Goal: Information Seeking & Learning: Learn about a topic

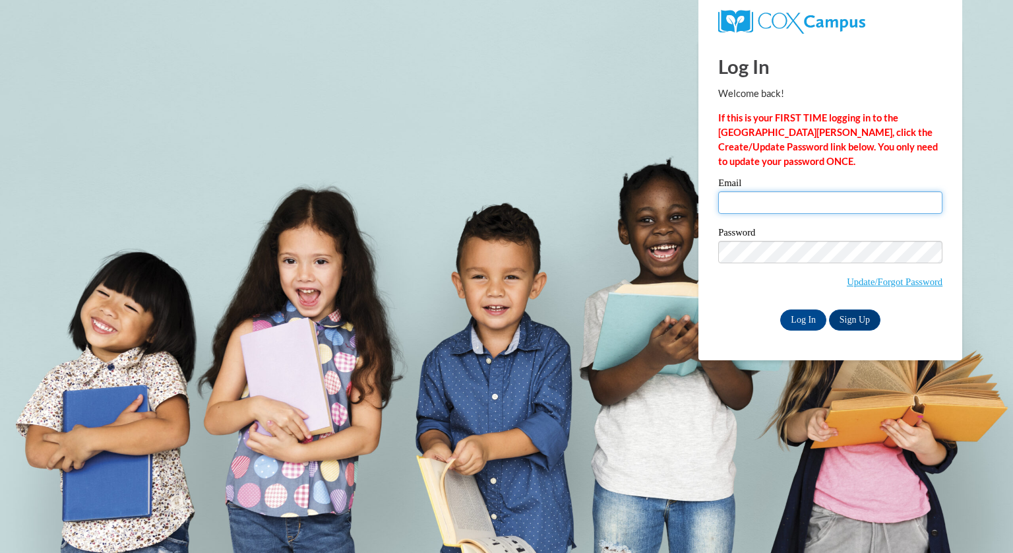
click at [770, 204] on input "Email" at bounding box center [830, 202] width 224 height 22
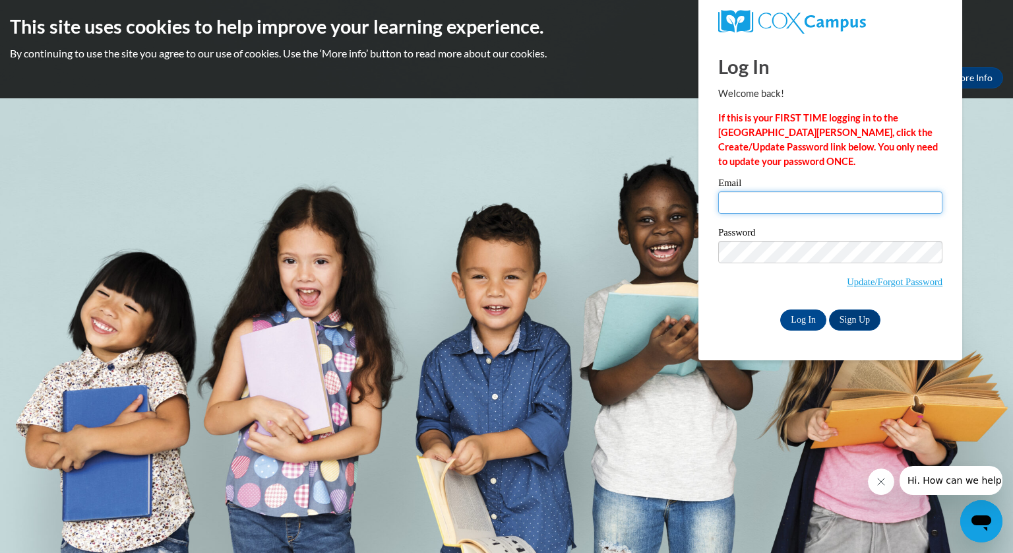
click at [738, 208] on input "Email" at bounding box center [830, 202] width 224 height 22
click at [829, 241] on div "Email Password Update/Forgot Password Log In Sign Up OR" at bounding box center [830, 254] width 224 height 152
type input "st18892@georgiasouthern.edu"
click at [797, 311] on input "Log In" at bounding box center [803, 319] width 46 height 21
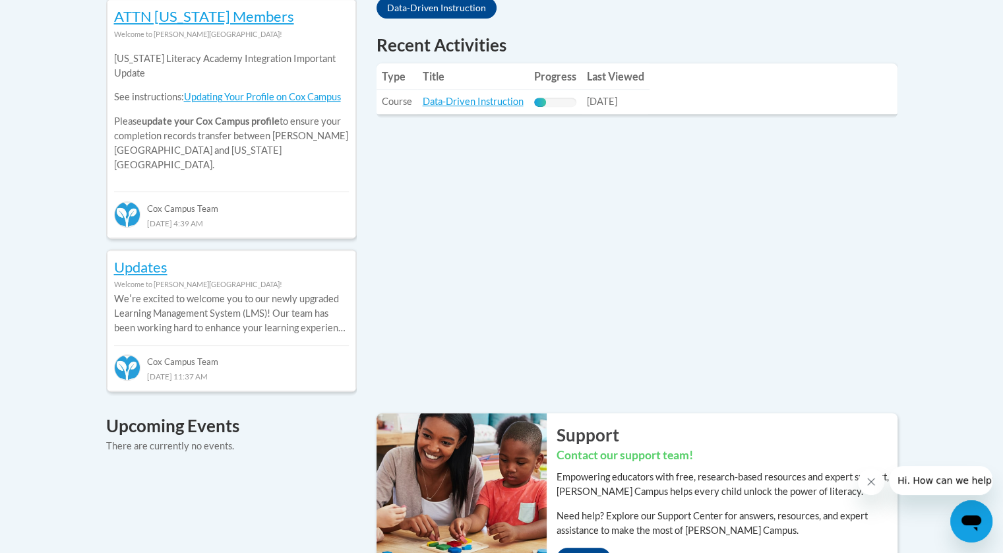
scroll to position [615, 0]
click at [490, 102] on link "Data-Driven Instruction" at bounding box center [473, 101] width 101 height 11
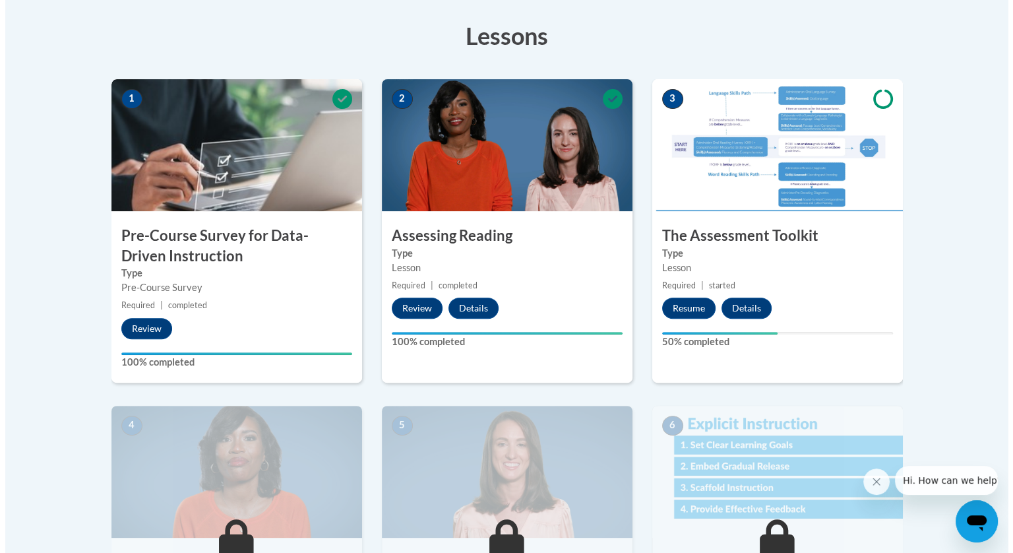
scroll to position [511, 0]
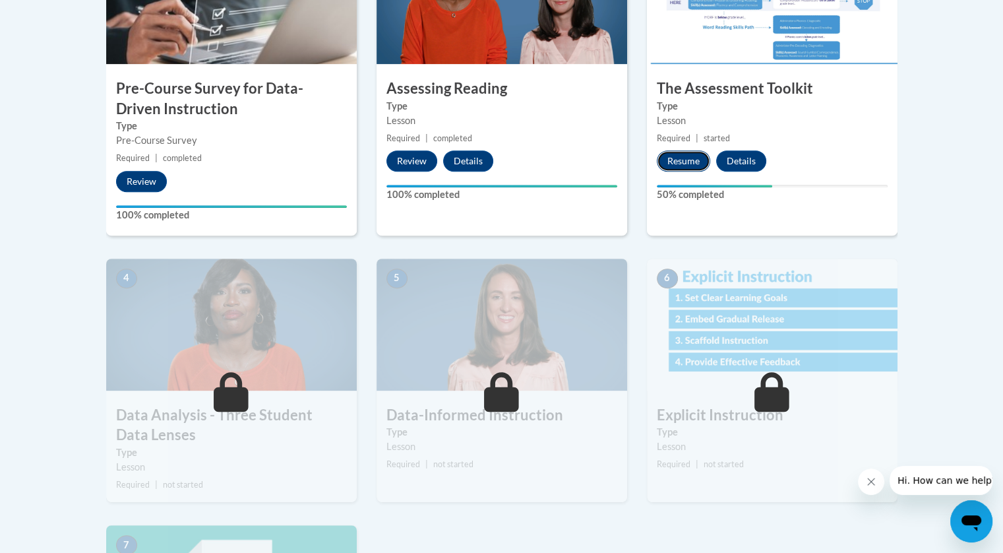
click at [666, 162] on button "Resume" at bounding box center [683, 160] width 53 height 21
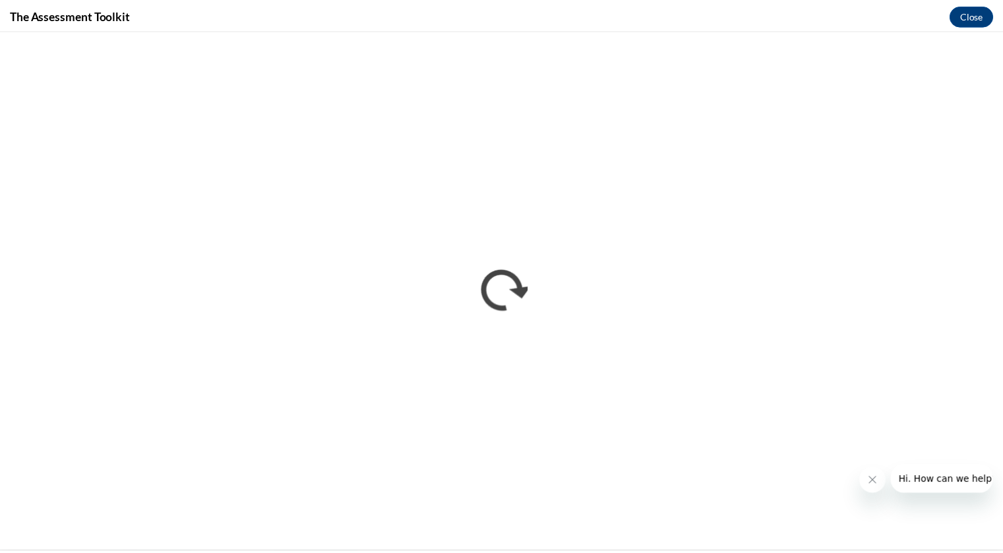
scroll to position [0, 0]
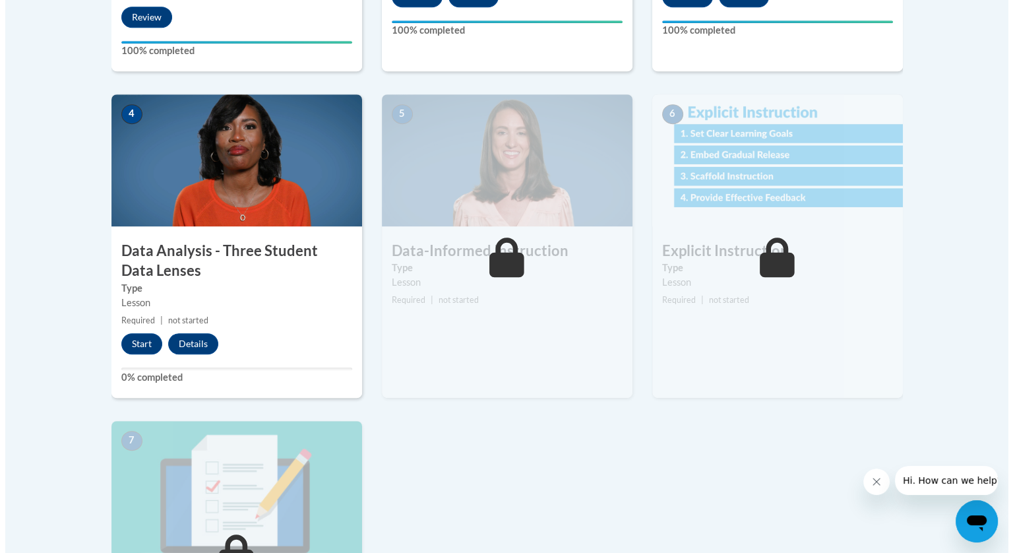
scroll to position [674, 0]
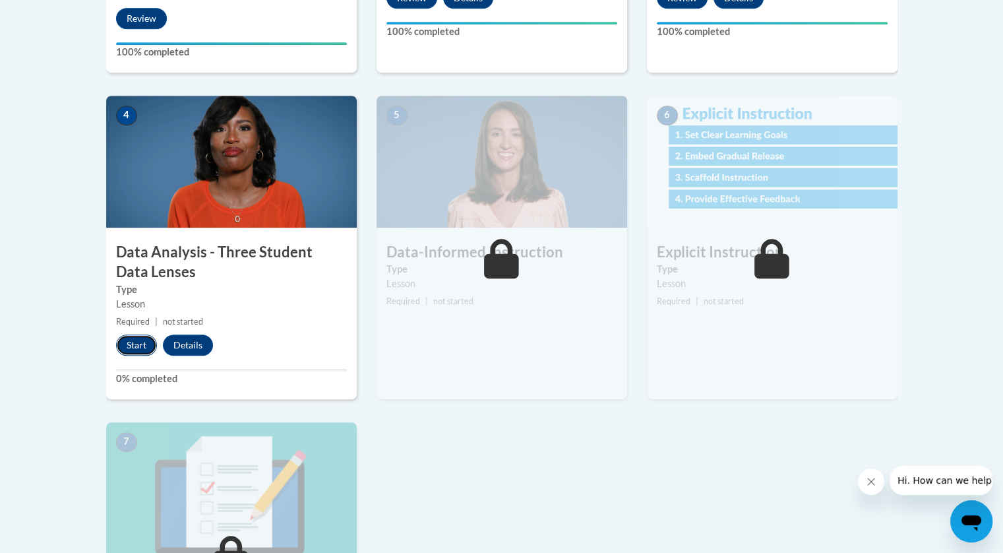
click at [141, 344] on button "Start" at bounding box center [136, 344] width 41 height 21
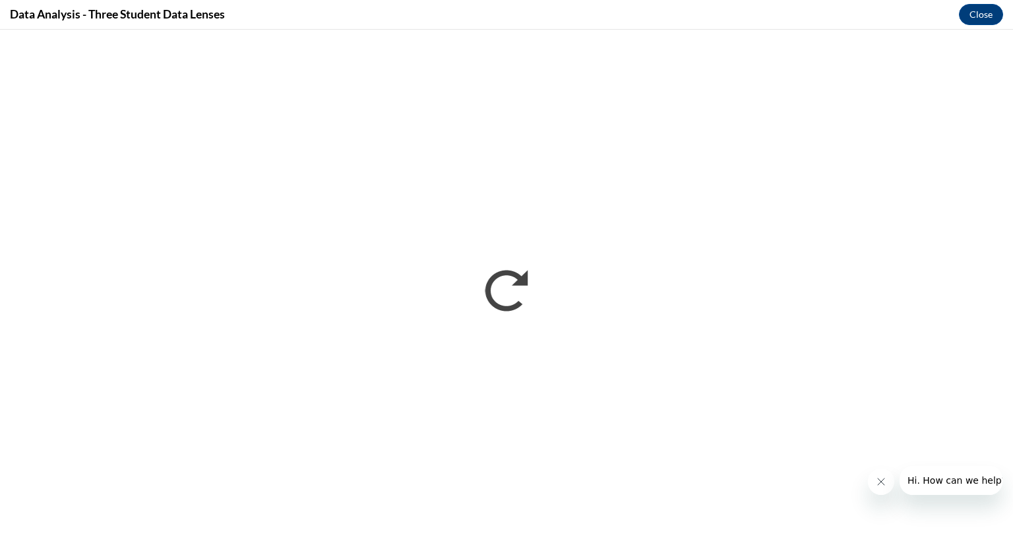
scroll to position [0, 0]
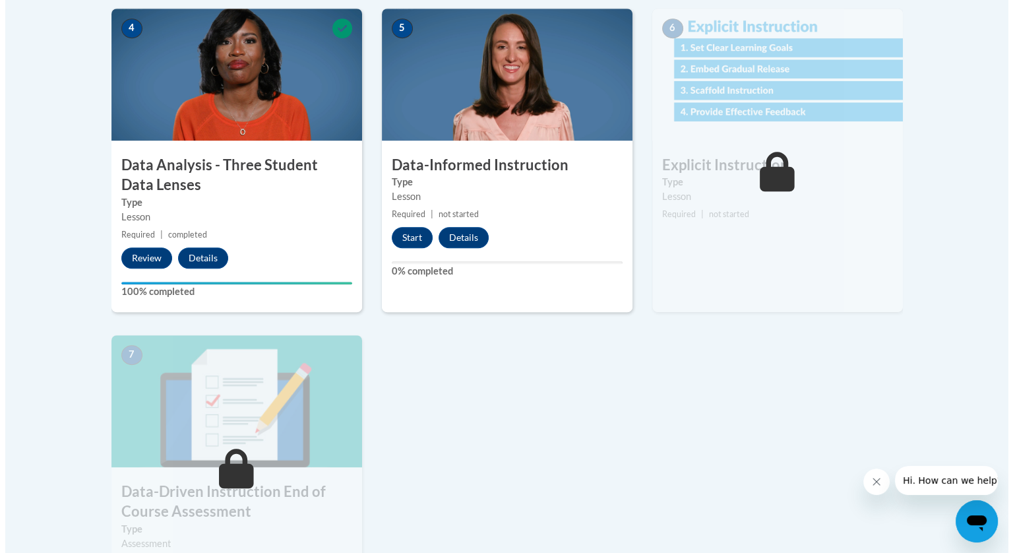
scroll to position [762, 0]
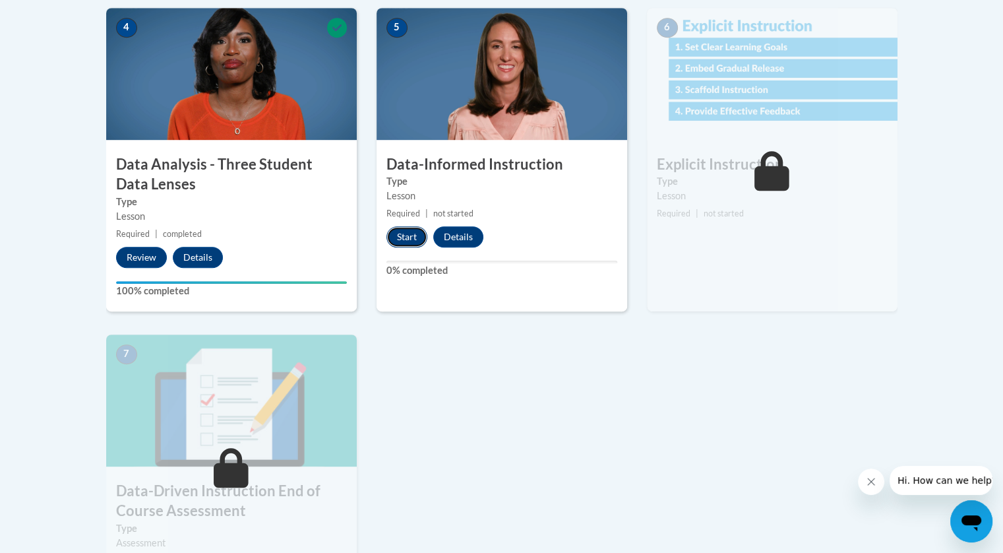
click at [401, 234] on button "Start" at bounding box center [406, 236] width 41 height 21
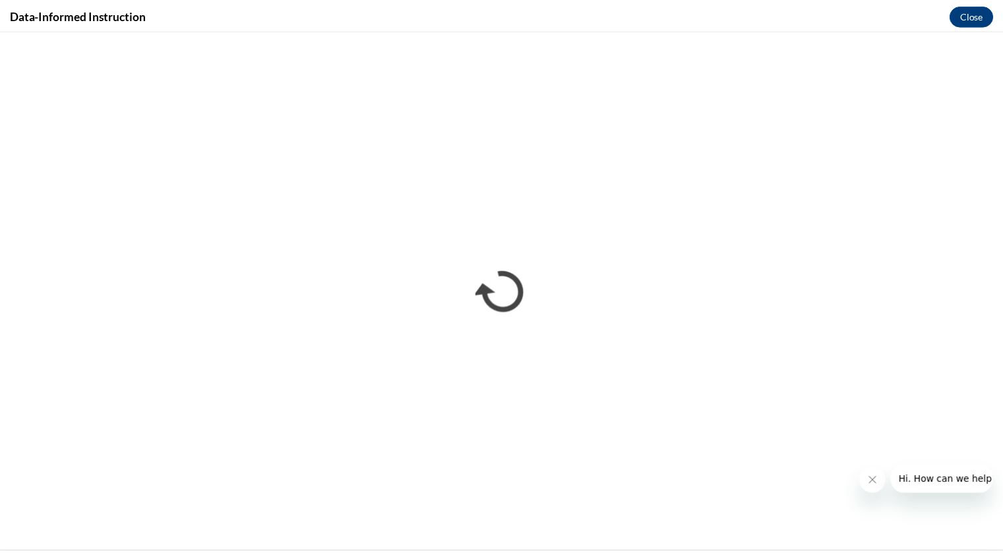
scroll to position [0, 0]
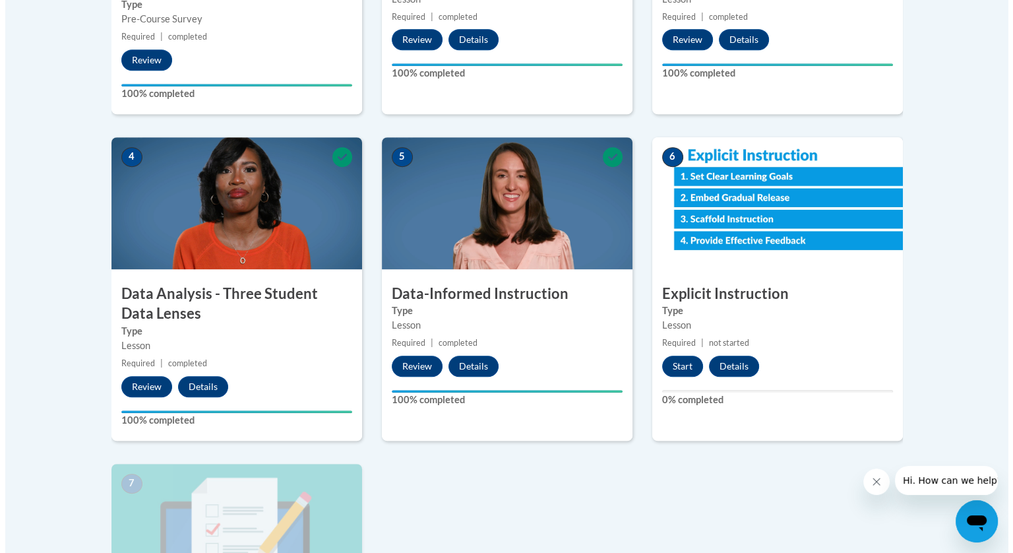
scroll to position [648, 0]
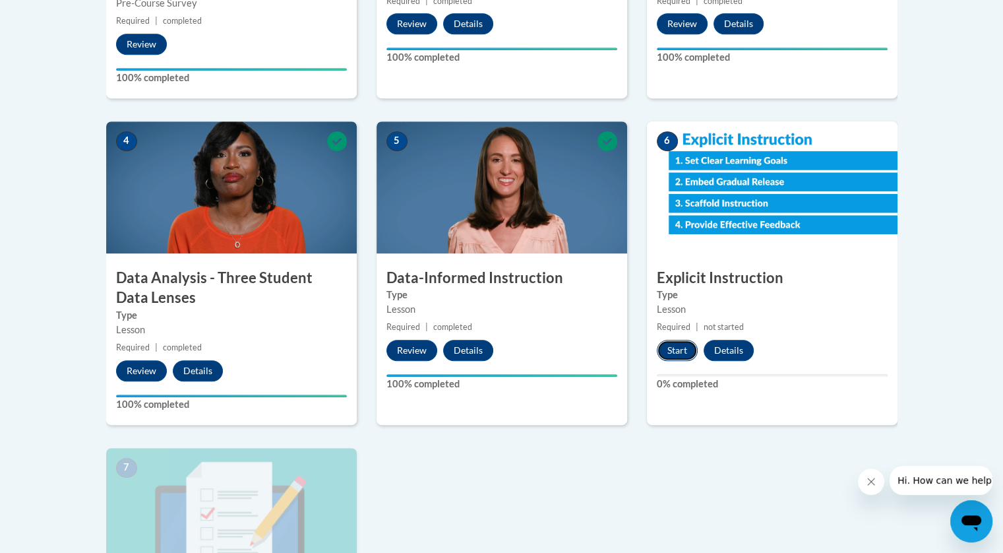
click at [678, 347] on button "Start" at bounding box center [677, 350] width 41 height 21
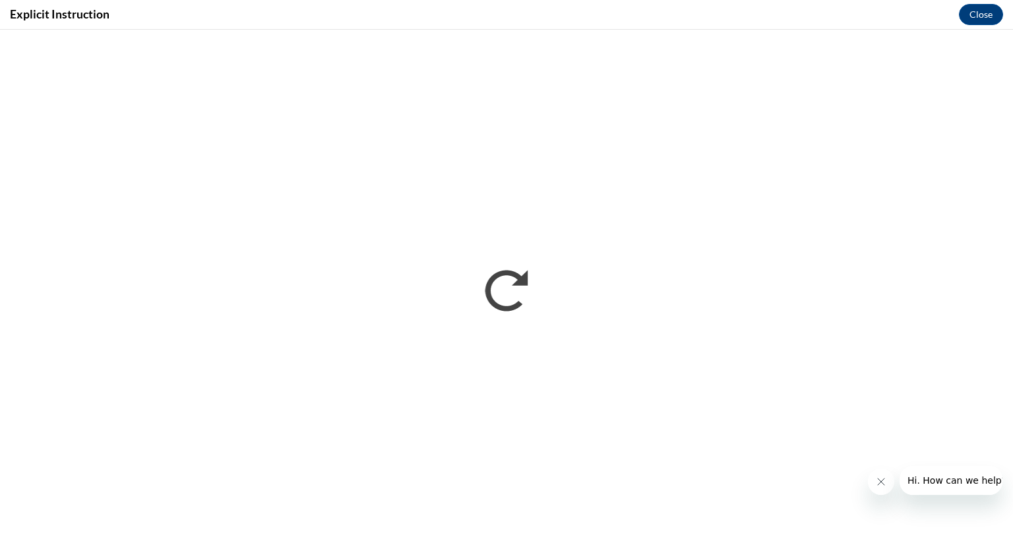
scroll to position [0, 0]
click at [878, 469] on button "Close message from company" at bounding box center [880, 481] width 26 height 26
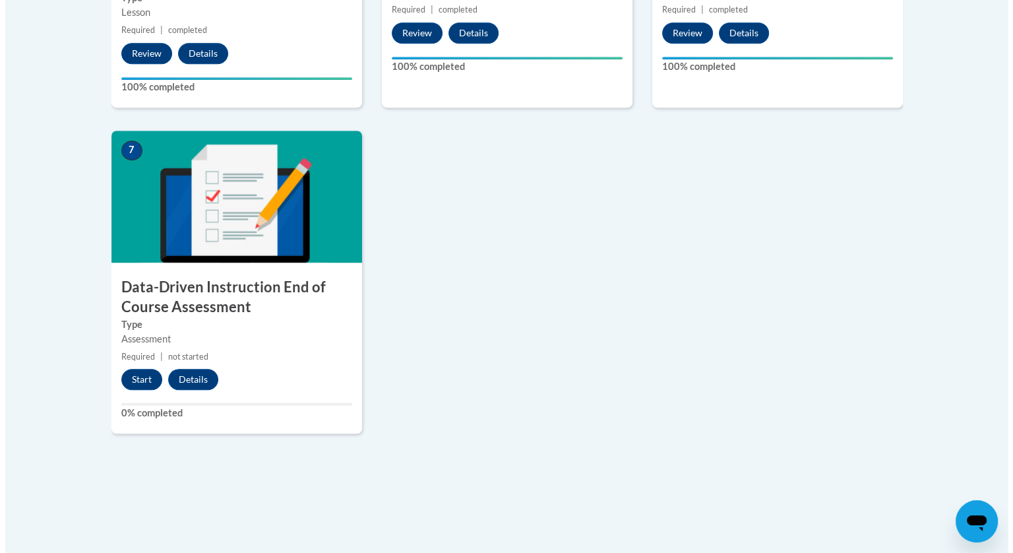
scroll to position [1182, 0]
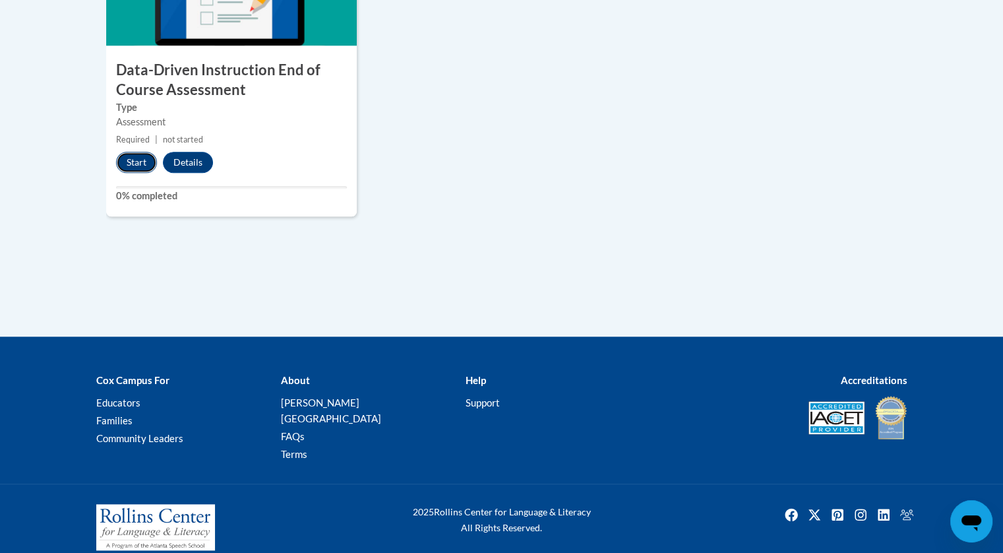
click at [137, 156] on button "Start" at bounding box center [136, 162] width 41 height 21
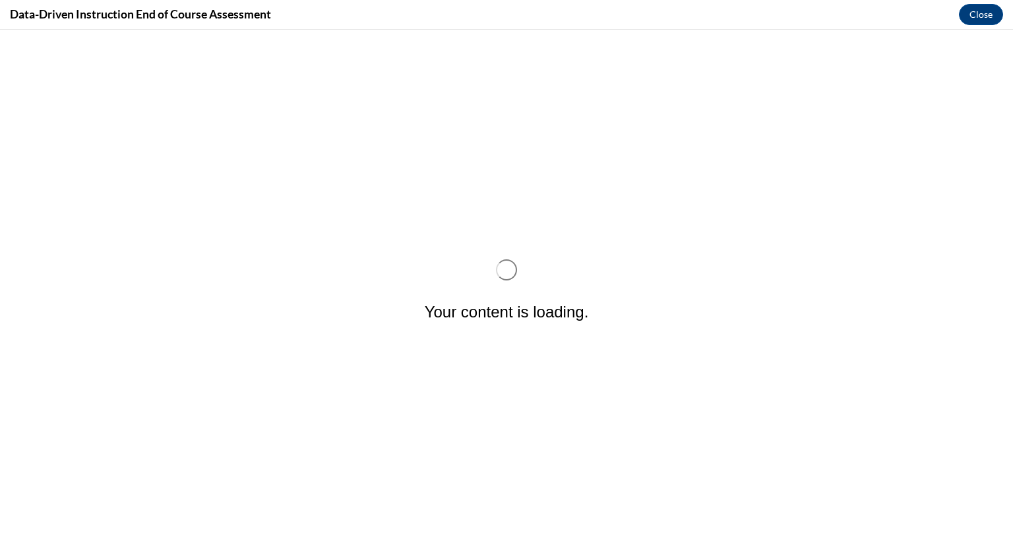
scroll to position [0, 0]
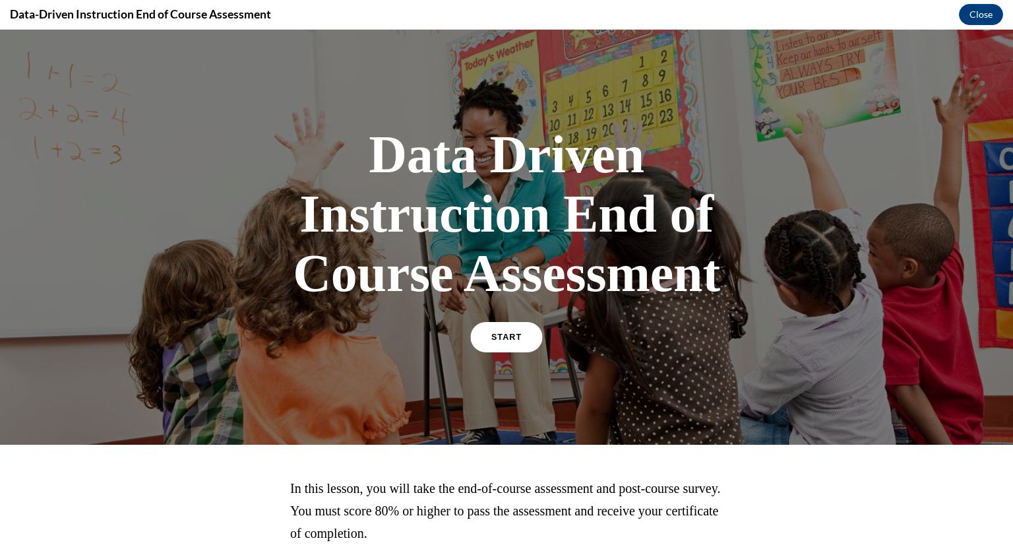
click at [507, 343] on link "START" at bounding box center [506, 337] width 72 height 30
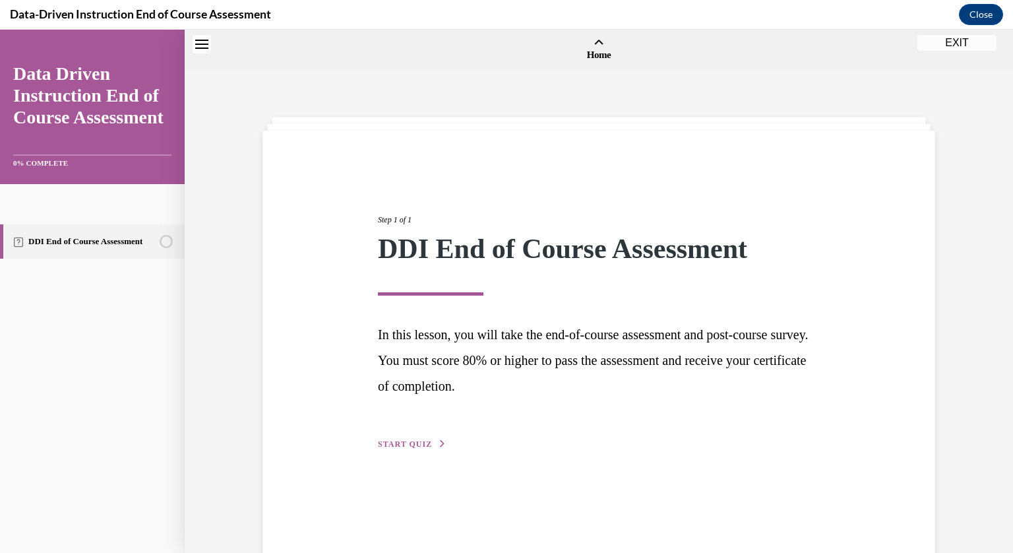
scroll to position [41, 0]
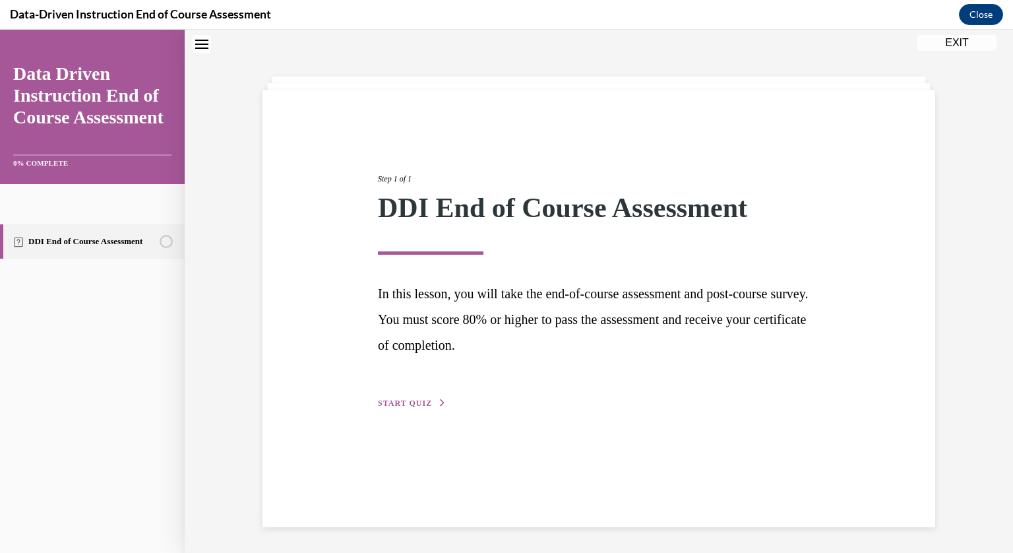
click at [400, 405] on span "START QUIZ" at bounding box center [405, 402] width 54 height 9
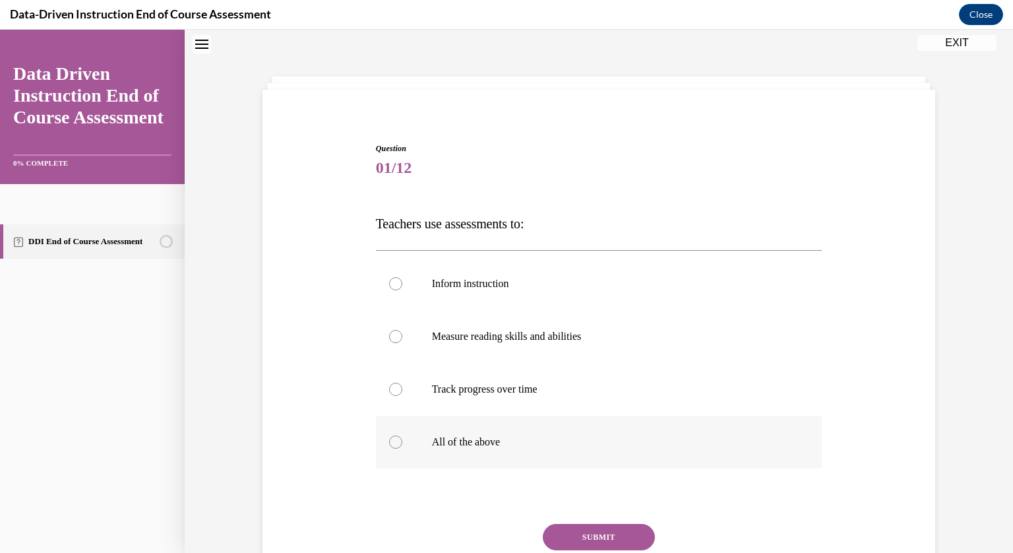
click at [467, 444] on p "All of the above" at bounding box center [610, 441] width 357 height 13
click at [402, 444] on input "All of the above" at bounding box center [395, 441] width 13 height 13
radio input "true"
click at [587, 530] on button "SUBMIT" at bounding box center [599, 537] width 112 height 26
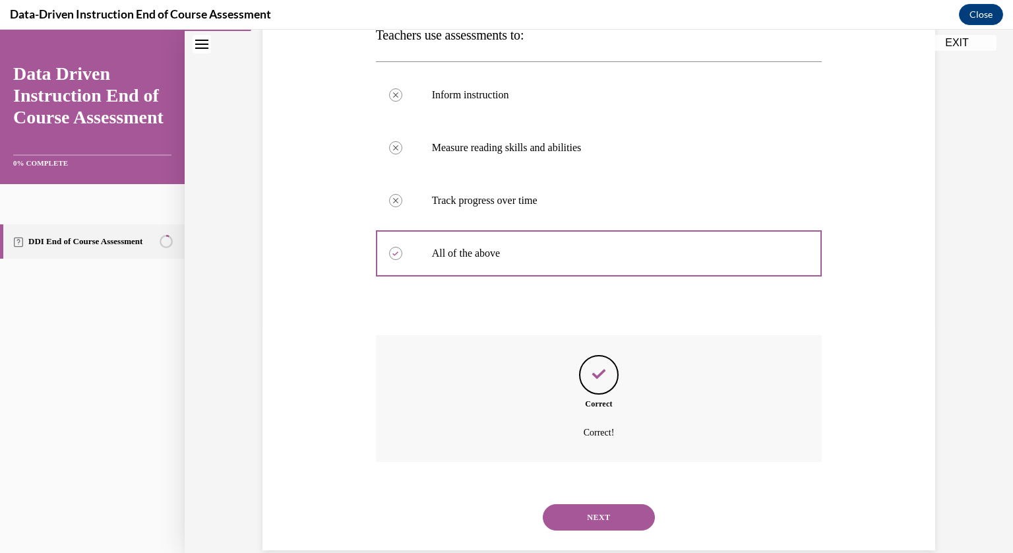
scroll to position [253, 0]
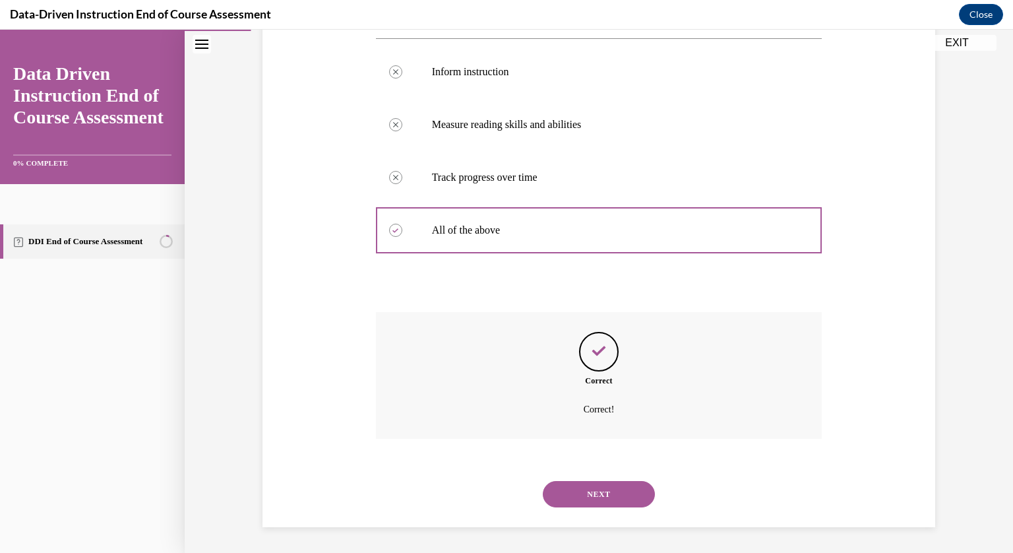
click at [583, 485] on button "NEXT" at bounding box center [599, 494] width 112 height 26
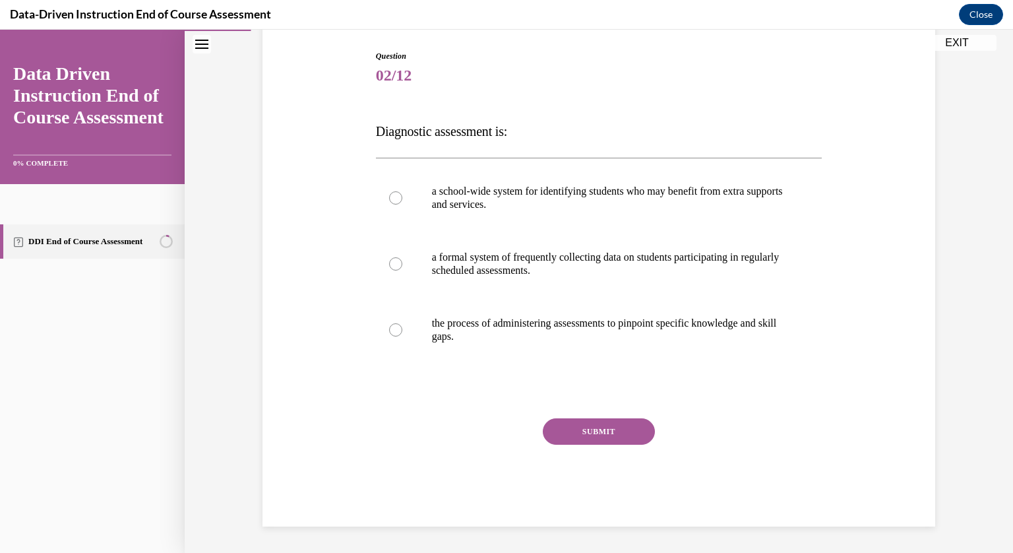
scroll to position [133, 0]
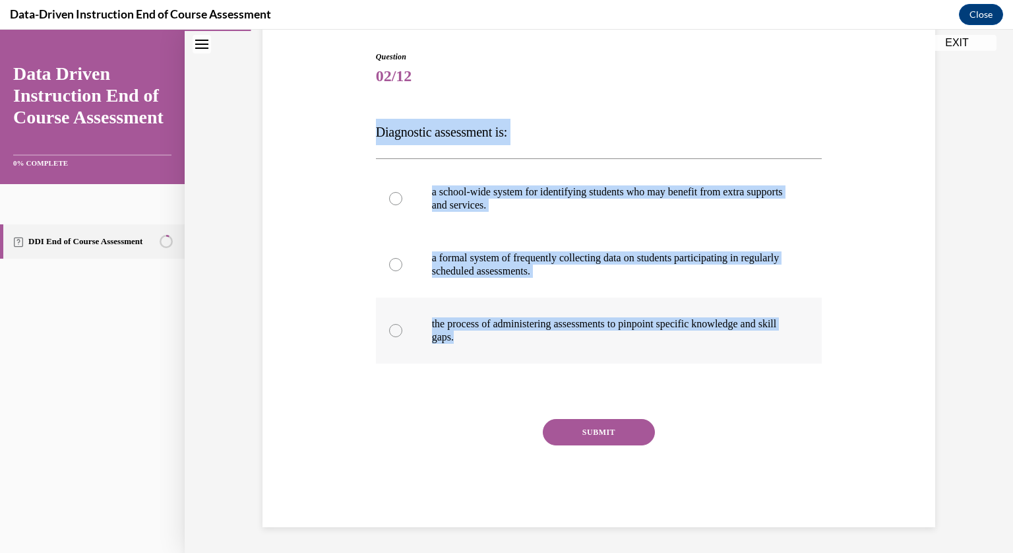
drag, startPoint x: 363, startPoint y: 113, endPoint x: 496, endPoint y: 342, distance: 264.2
click at [496, 342] on div "Question 02/12 Diagnostic assessment is: a school-wide system for identifying s…" at bounding box center [598, 269] width 679 height 516
copy div "Diagnostic assessment is: a school-wide system for identifying students who may…"
click at [487, 318] on p "the process of administering assessments to pinpoint specific knowledge and ski…" at bounding box center [610, 330] width 357 height 26
click at [402, 324] on input "the process of administering assessments to pinpoint specific knowledge and ski…" at bounding box center [395, 330] width 13 height 13
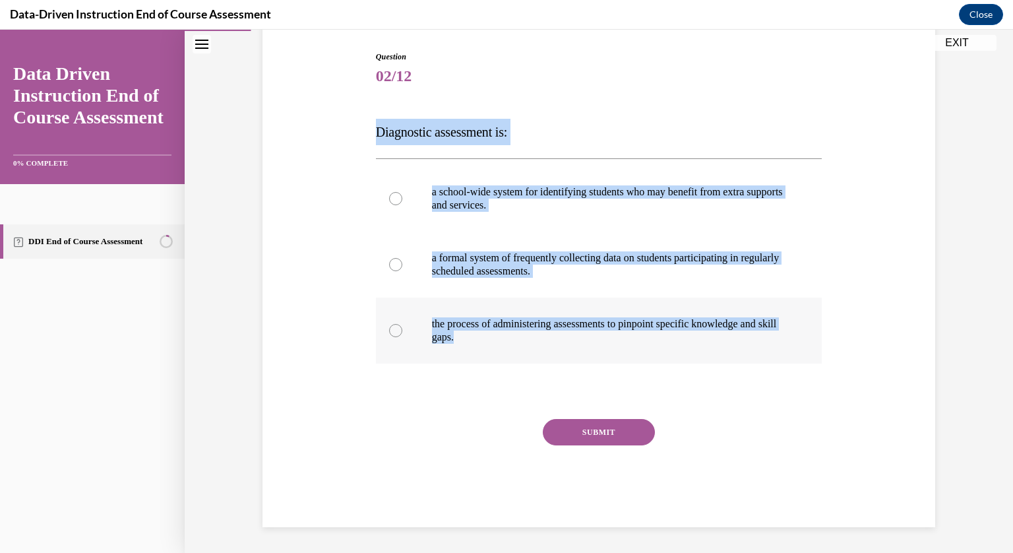
radio input "true"
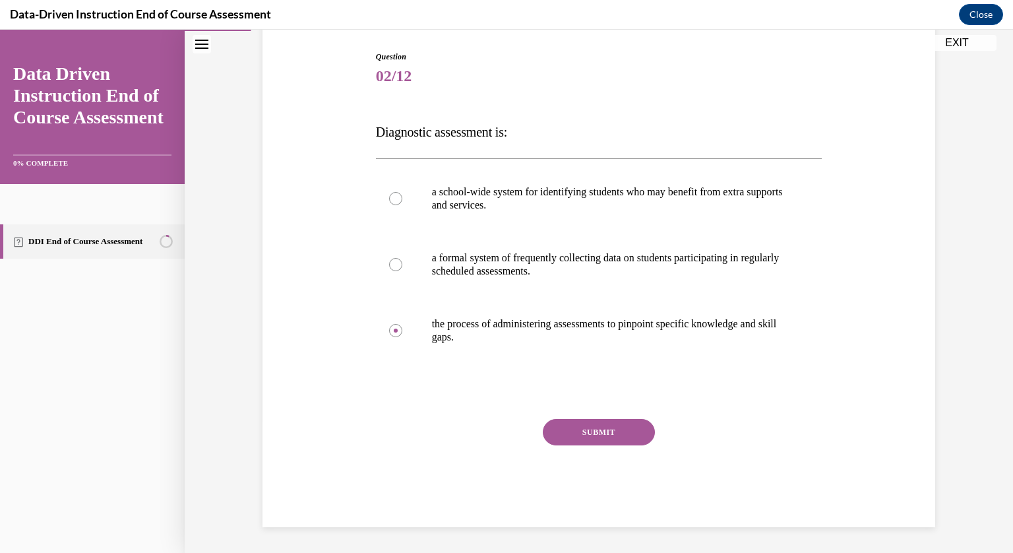
click at [585, 425] on button "SUBMIT" at bounding box center [599, 432] width 112 height 26
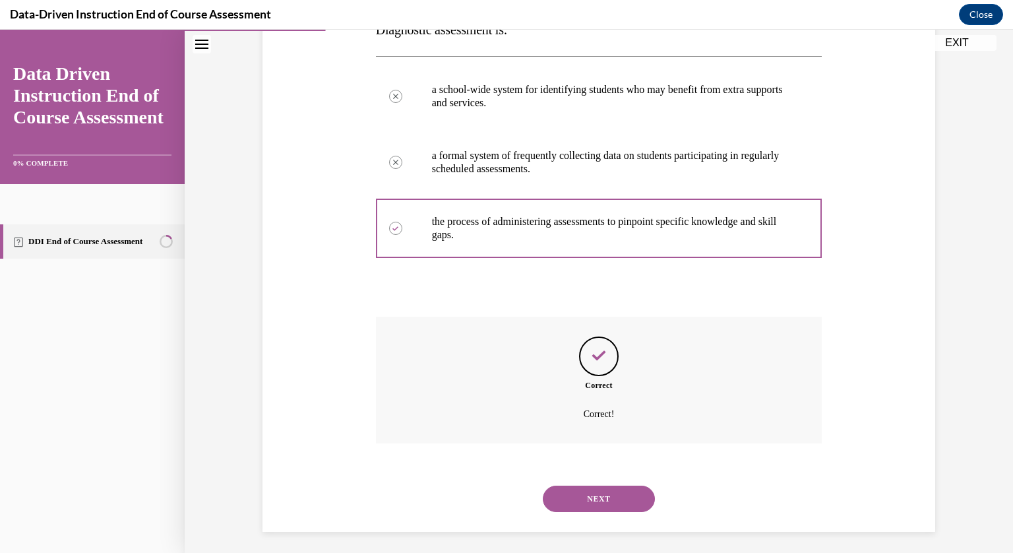
scroll to position [239, 0]
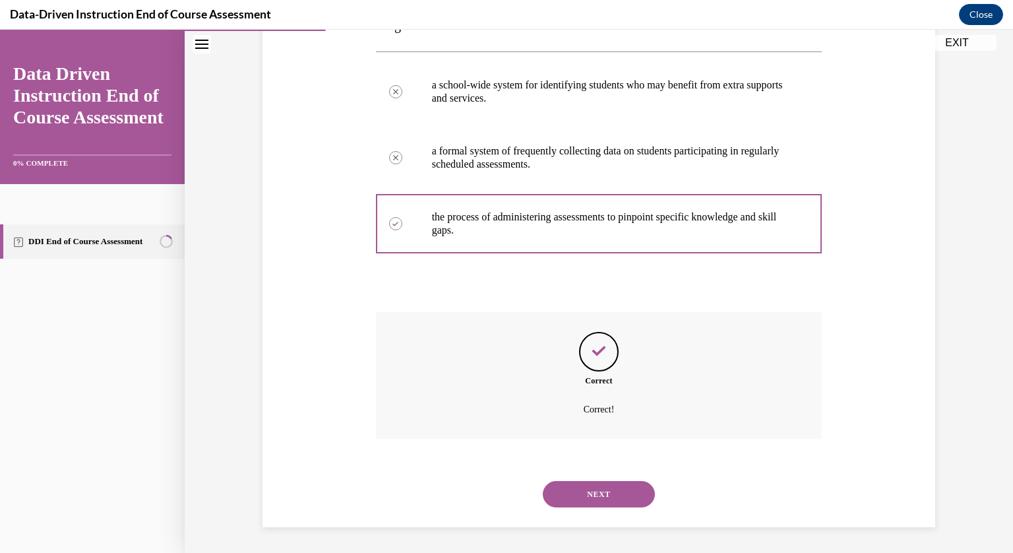
click at [607, 492] on button "NEXT" at bounding box center [599, 494] width 112 height 26
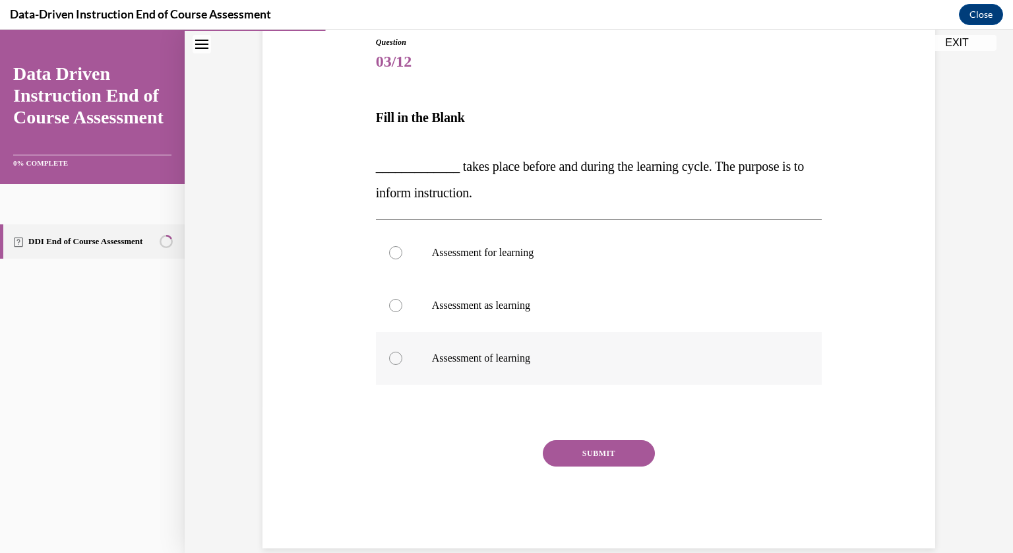
scroll to position [168, 0]
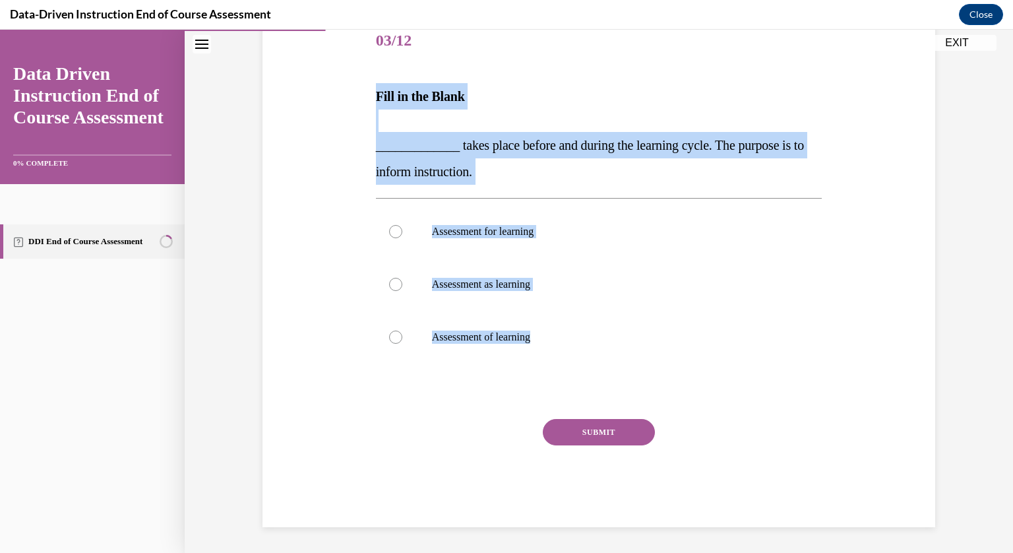
drag, startPoint x: 569, startPoint y: 371, endPoint x: 366, endPoint y: 90, distance: 346.6
click at [366, 90] on div "Question 03/12 Fill in the Blank _____________ takes place before and during th…" at bounding box center [598, 251] width 679 height 551
copy div "Fill in the Blank _____________ takes place before and during the learning cycl…"
click at [477, 227] on p "Assessment for learning" at bounding box center [610, 231] width 357 height 13
click at [402, 227] on input "Assessment for learning" at bounding box center [395, 231] width 13 height 13
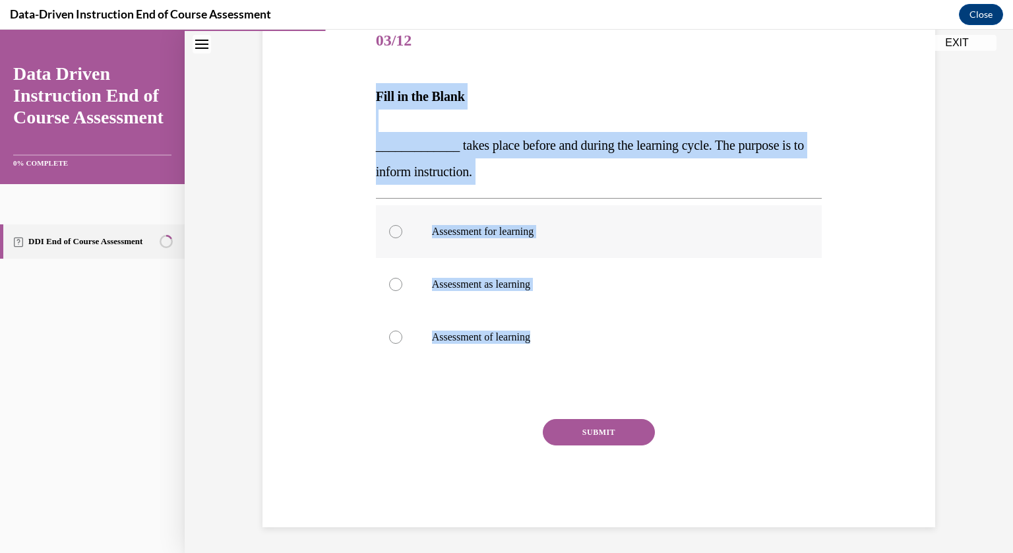
radio input "true"
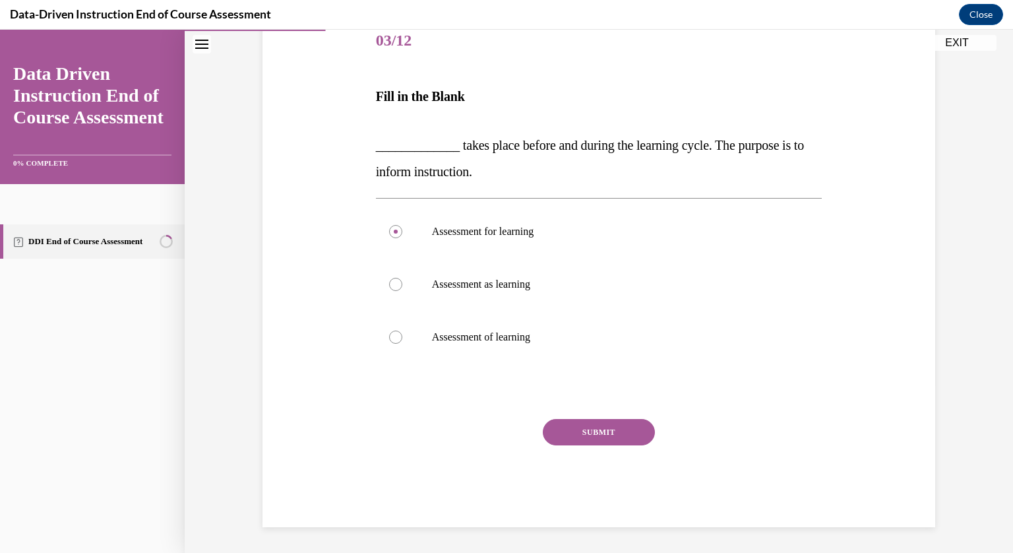
click at [607, 433] on button "SUBMIT" at bounding box center [599, 432] width 112 height 26
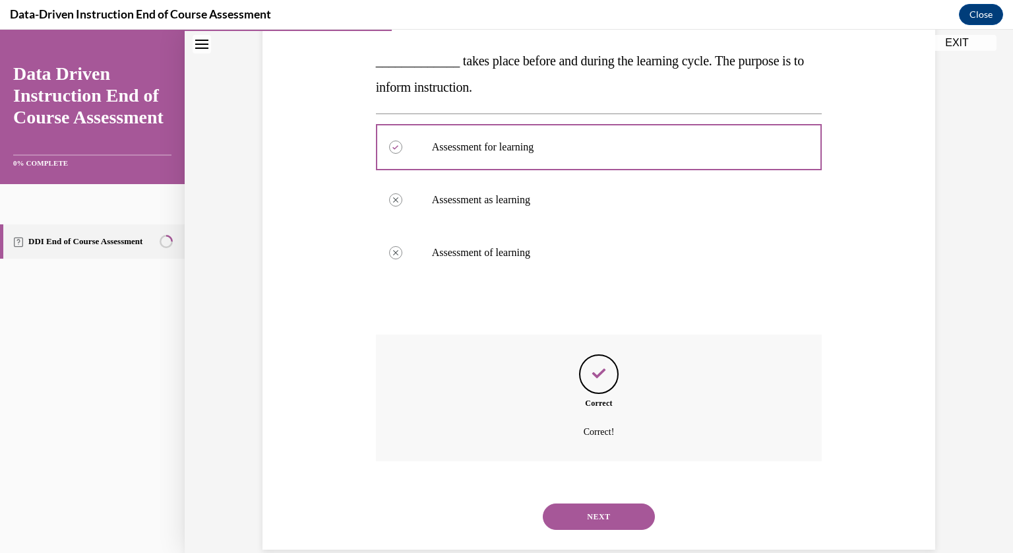
scroll to position [274, 0]
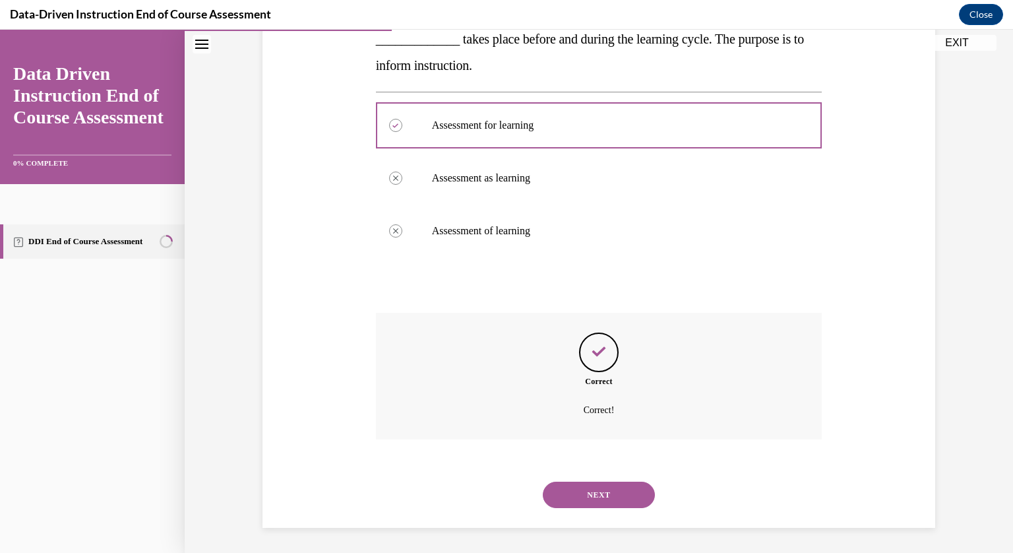
click at [589, 490] on button "NEXT" at bounding box center [599, 494] width 112 height 26
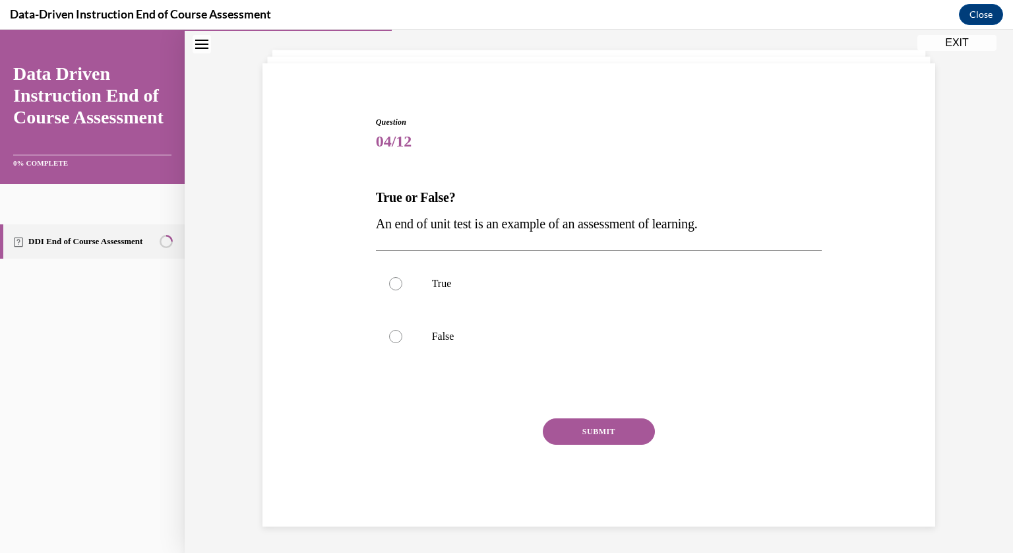
scroll to position [67, 0]
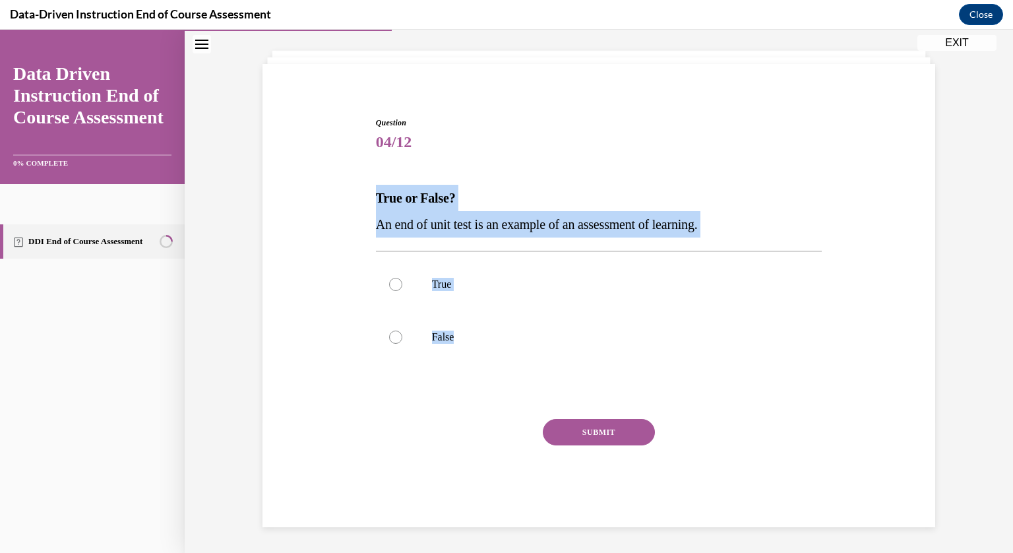
drag, startPoint x: 489, startPoint y: 340, endPoint x: 349, endPoint y: 156, distance: 230.9
click at [349, 156] on div "Question 04/12 True or False? An end of unit test is an example of an assessmen…" at bounding box center [598, 302] width 679 height 450
copy div "True or False? An end of unit test is an example of an assessment of learning. …"
click at [447, 284] on p "True" at bounding box center [610, 284] width 357 height 13
click at [402, 284] on input "True" at bounding box center [395, 284] width 13 height 13
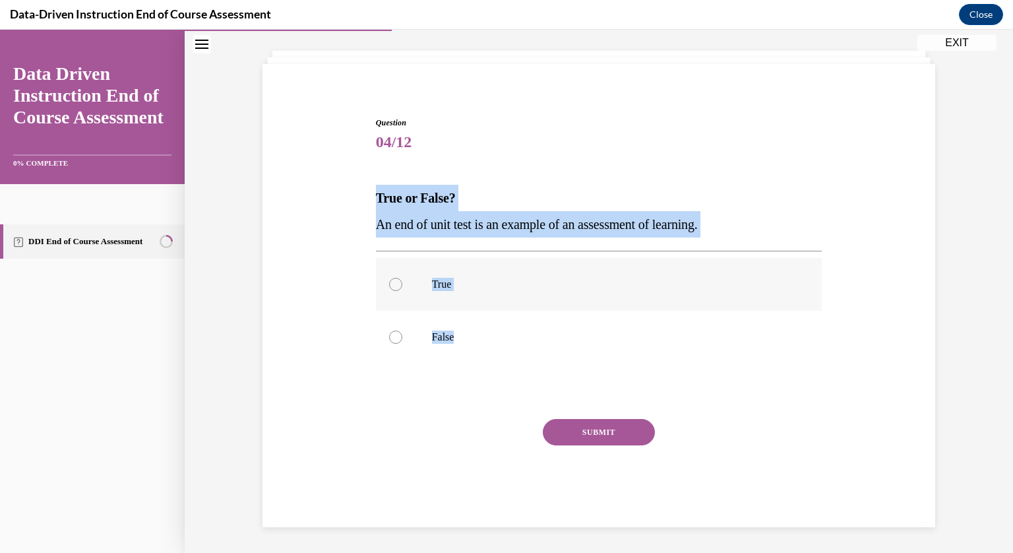
radio input "true"
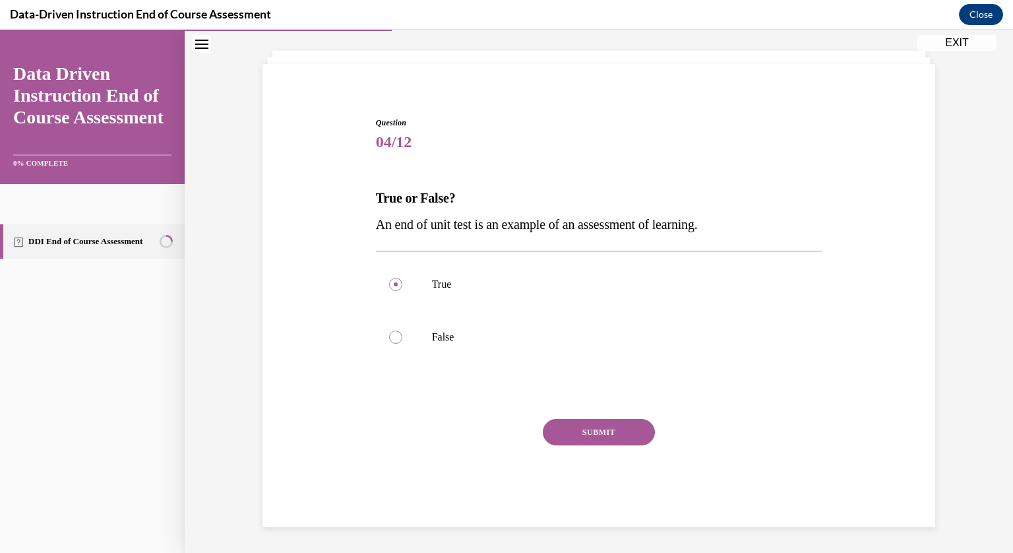
click at [591, 435] on button "SUBMIT" at bounding box center [599, 432] width 112 height 26
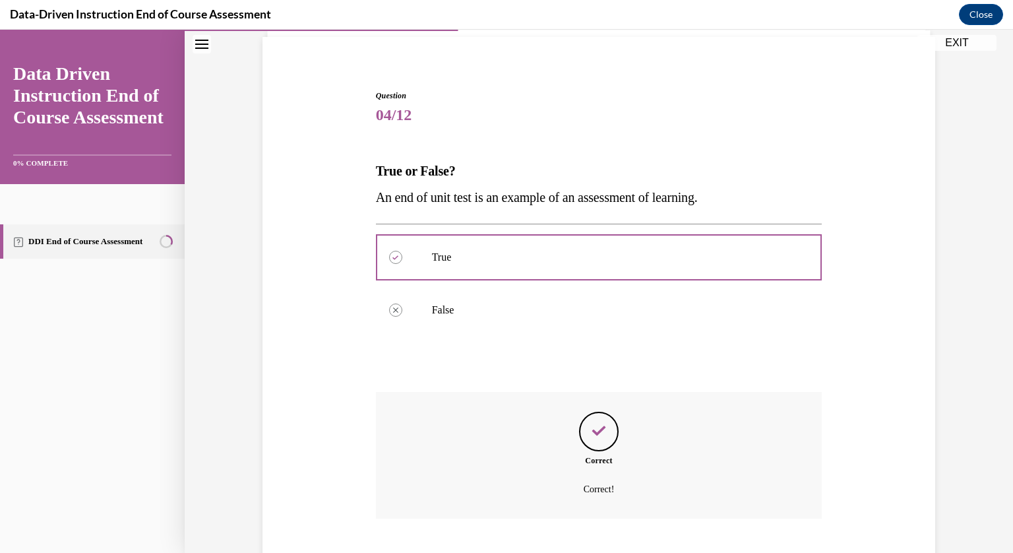
scroll to position [173, 0]
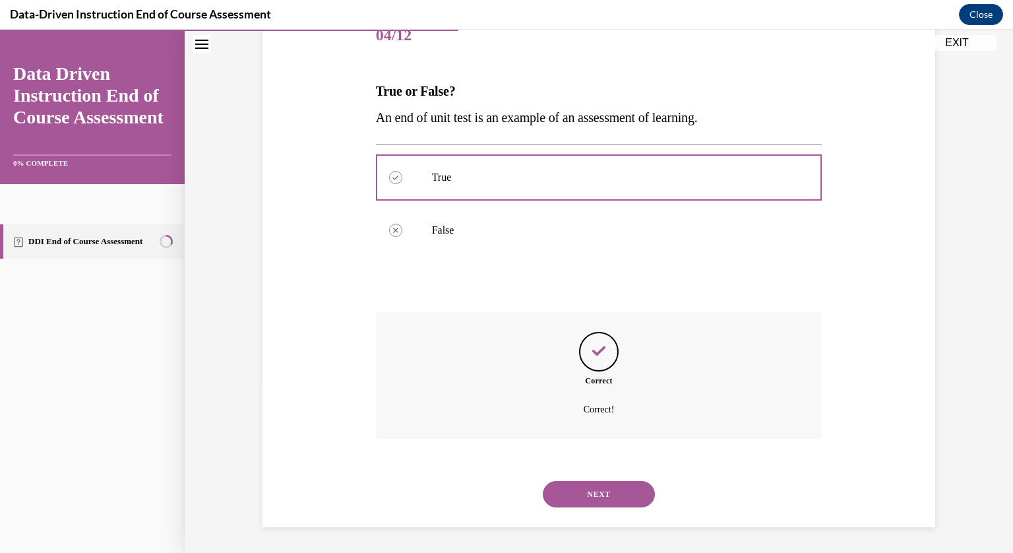
click at [613, 498] on button "NEXT" at bounding box center [599, 494] width 112 height 26
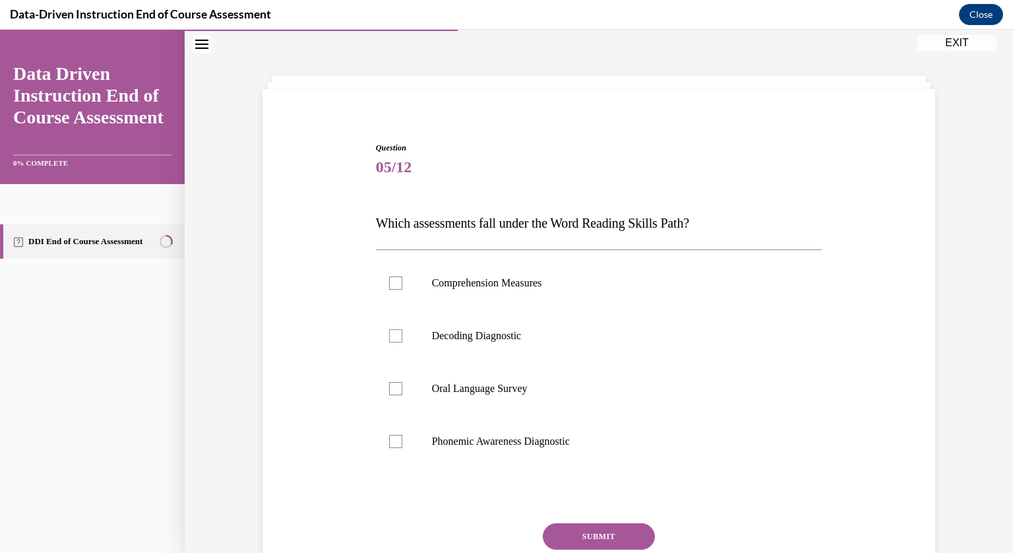
scroll to position [67, 0]
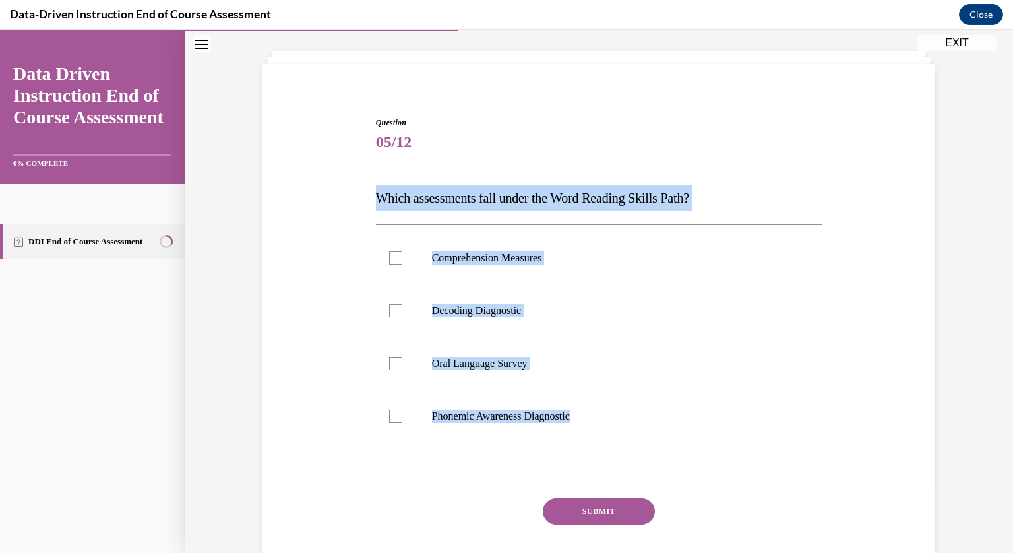
drag, startPoint x: 600, startPoint y: 410, endPoint x: 353, endPoint y: 158, distance: 353.0
click at [353, 158] on div "Question 05/12 Which assessments fall under the Word Reading Skills Path? Compr…" at bounding box center [598, 341] width 679 height 529
copy div "Which assessments fall under the Word Reading Skills Path? Comprehension Measur…"
click at [470, 308] on p "Decoding Diagnostic" at bounding box center [610, 310] width 357 height 13
click at [402, 308] on input "Decoding Diagnostic" at bounding box center [395, 310] width 13 height 13
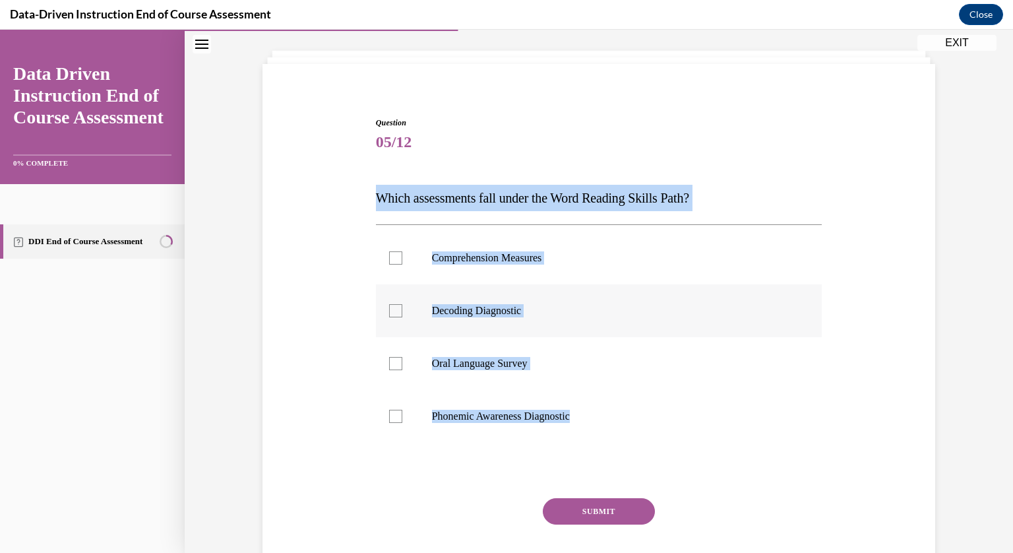
checkbox input "true"
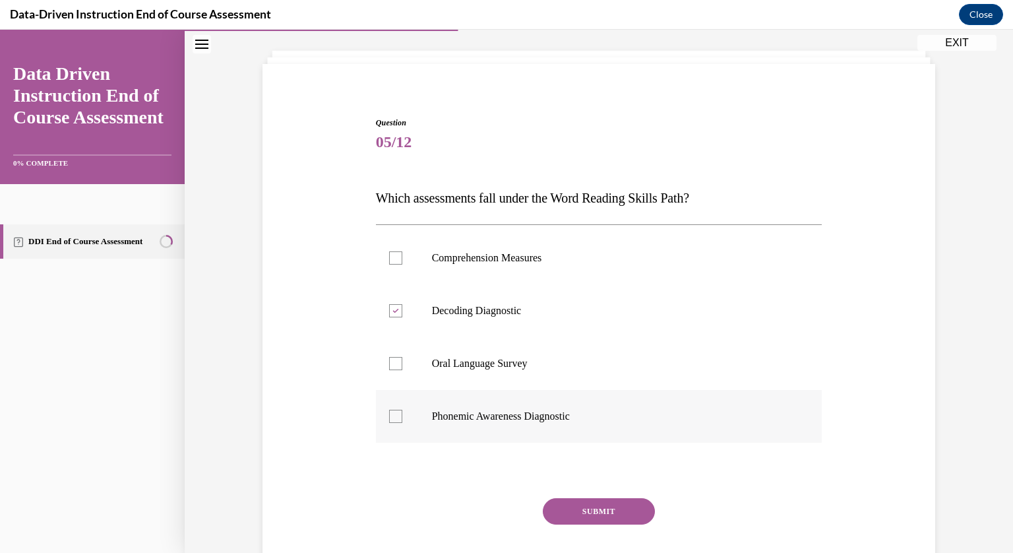
click at [523, 426] on label "Phonemic Awareness Diagnostic" at bounding box center [599, 416] width 446 height 53
click at [402, 423] on input "Phonemic Awareness Diagnostic" at bounding box center [395, 415] width 13 height 13
checkbox input "true"
click at [591, 510] on button "SUBMIT" at bounding box center [599, 511] width 112 height 26
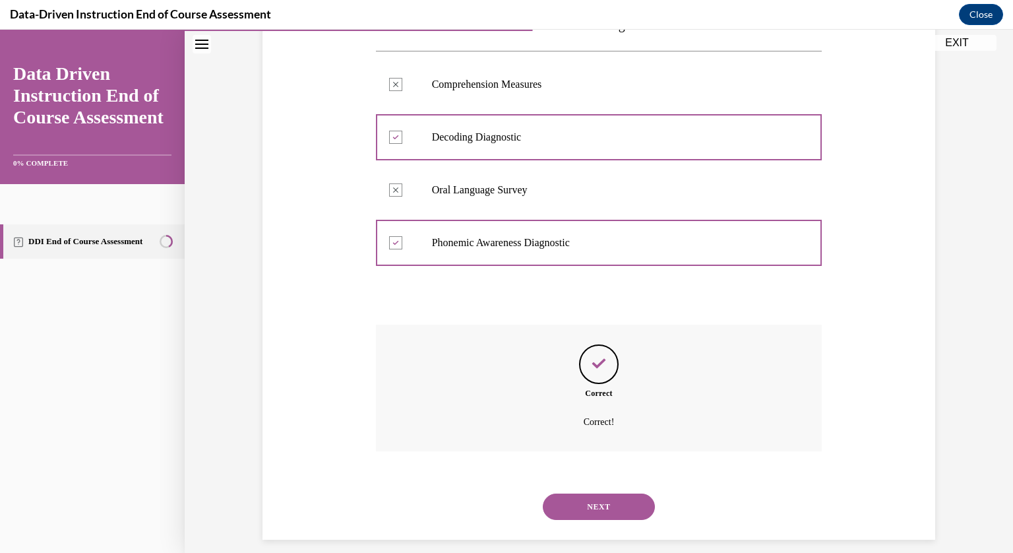
scroll to position [253, 0]
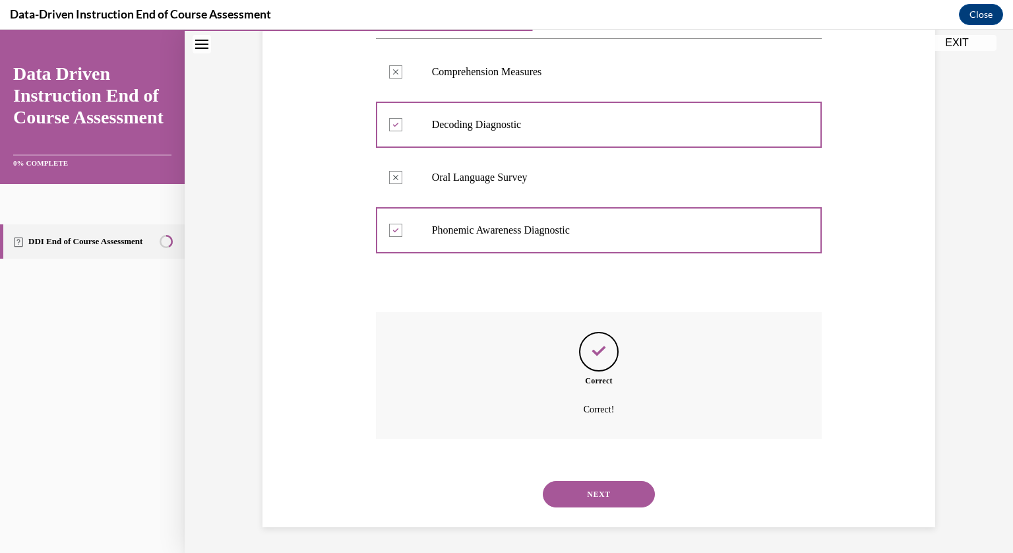
click at [584, 495] on button "NEXT" at bounding box center [599, 494] width 112 height 26
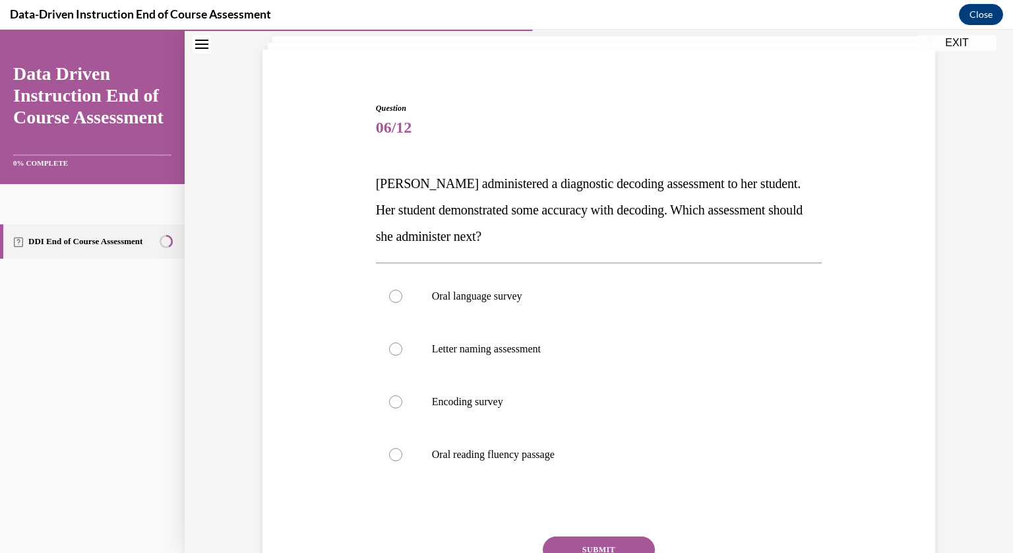
scroll to position [82, 0]
drag, startPoint x: 595, startPoint y: 450, endPoint x: 364, endPoint y: 128, distance: 396.9
click at [364, 128] on div "Question 06/12 Mrs. Lee administered a diagnostic decoding assessment to her st…" at bounding box center [598, 353] width 679 height 582
copy div "06/12 Mrs. Lee administered a diagnostic decoding assessment to her student. He…"
click at [477, 379] on label "Encoding survey" at bounding box center [599, 401] width 446 height 53
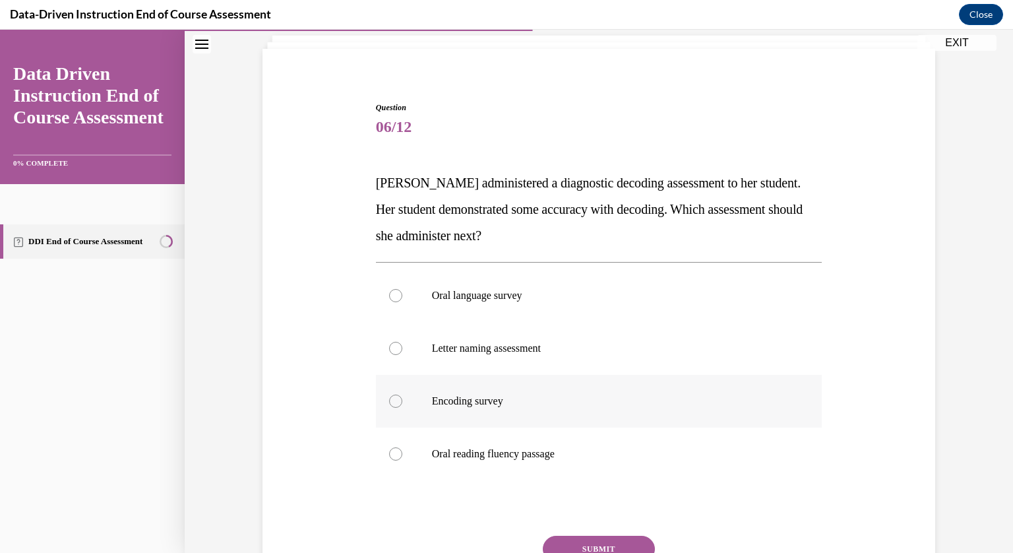
click at [402, 394] on input "Encoding survey" at bounding box center [395, 400] width 13 height 13
radio input "true"
click at [594, 545] on button "SUBMIT" at bounding box center [599, 548] width 112 height 26
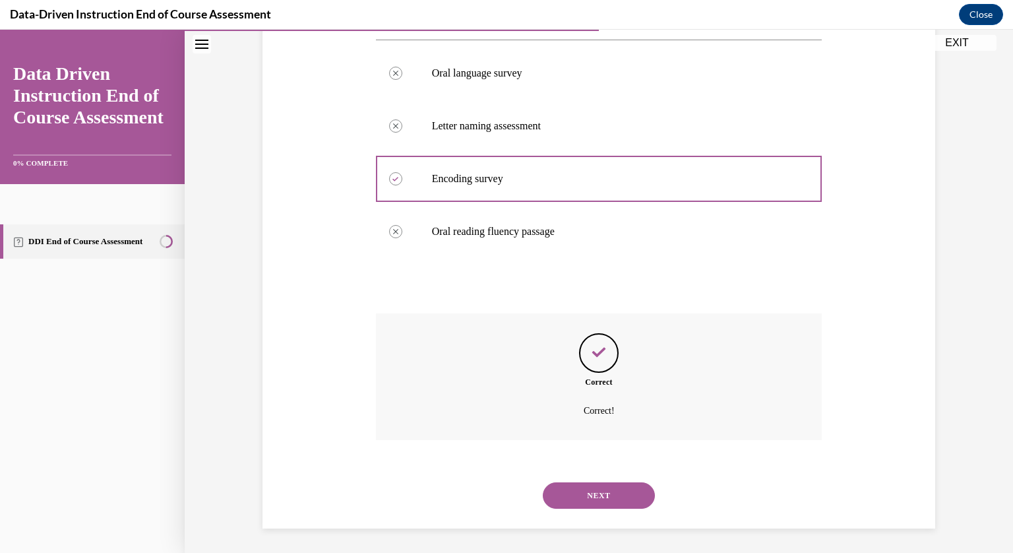
scroll to position [305, 0]
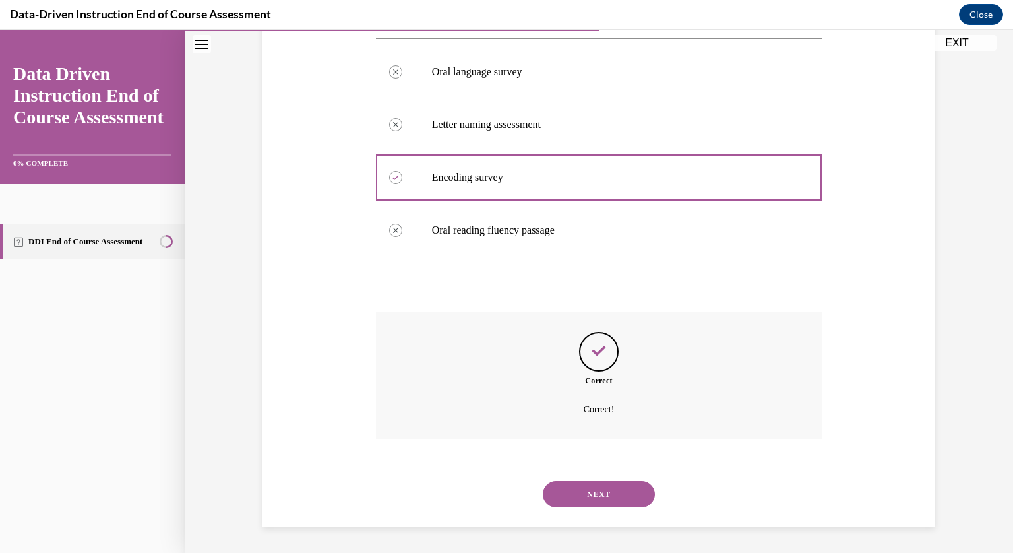
click at [598, 487] on button "NEXT" at bounding box center [599, 494] width 112 height 26
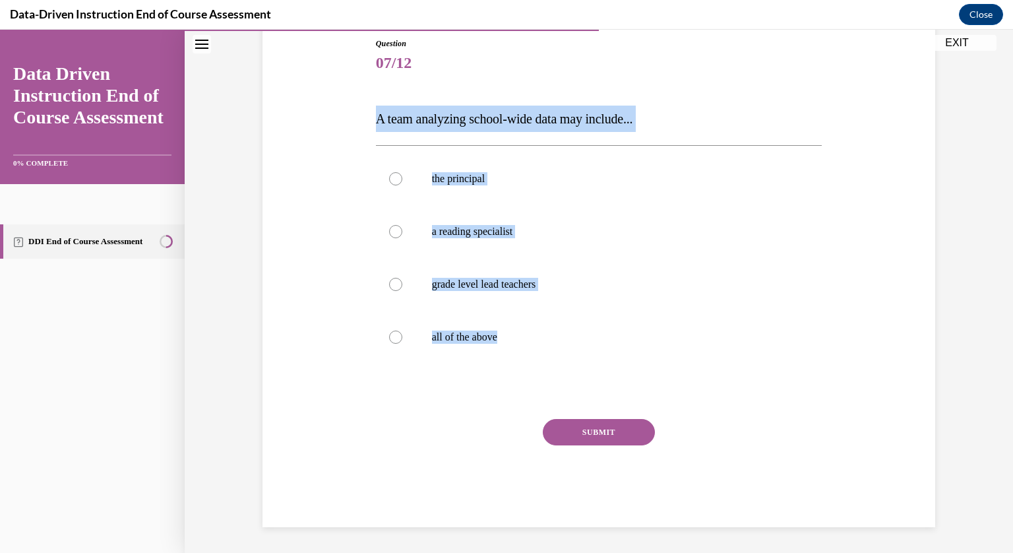
drag, startPoint x: 535, startPoint y: 342, endPoint x: 359, endPoint y: 78, distance: 316.2
click at [359, 78] on div "Question 07/12 A team analyzing school-wide data may include... the principal a…" at bounding box center [598, 262] width 679 height 529
copy div "A team analyzing school-wide data may include... the principal a reading specia…"
click at [485, 349] on label "all of the above" at bounding box center [599, 337] width 446 height 53
click at [402, 344] on input "all of the above" at bounding box center [395, 336] width 13 height 13
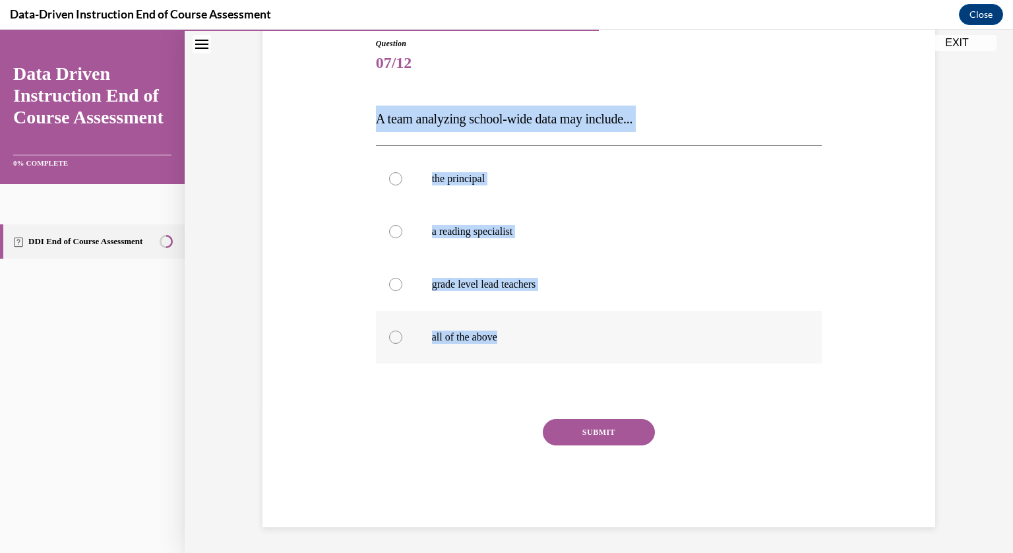
radio input "true"
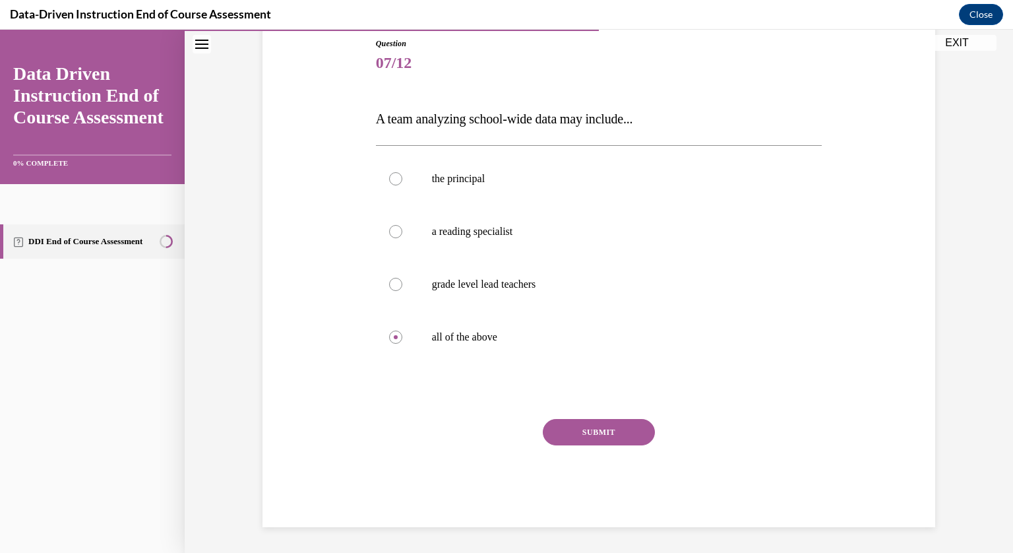
click at [568, 431] on button "SUBMIT" at bounding box center [599, 432] width 112 height 26
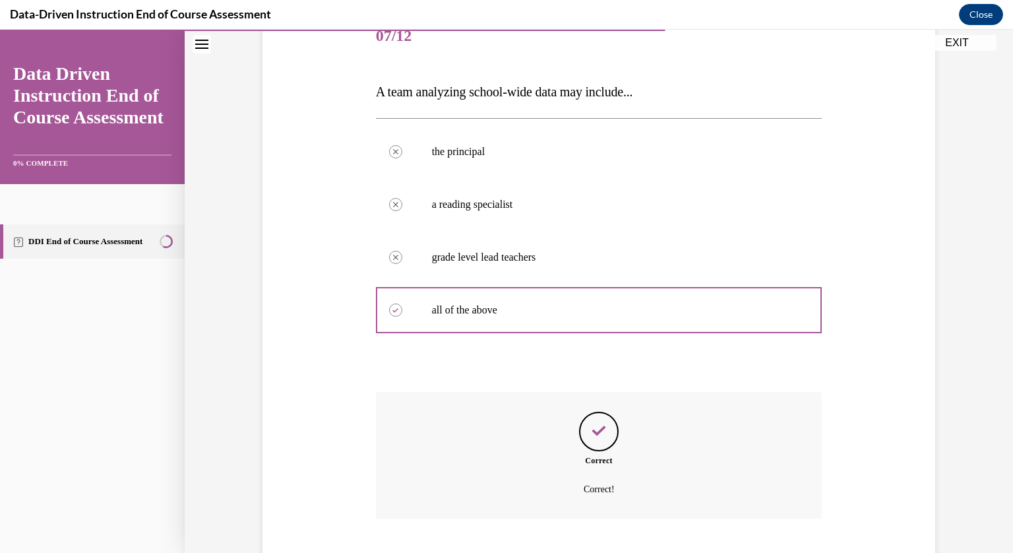
scroll to position [253, 0]
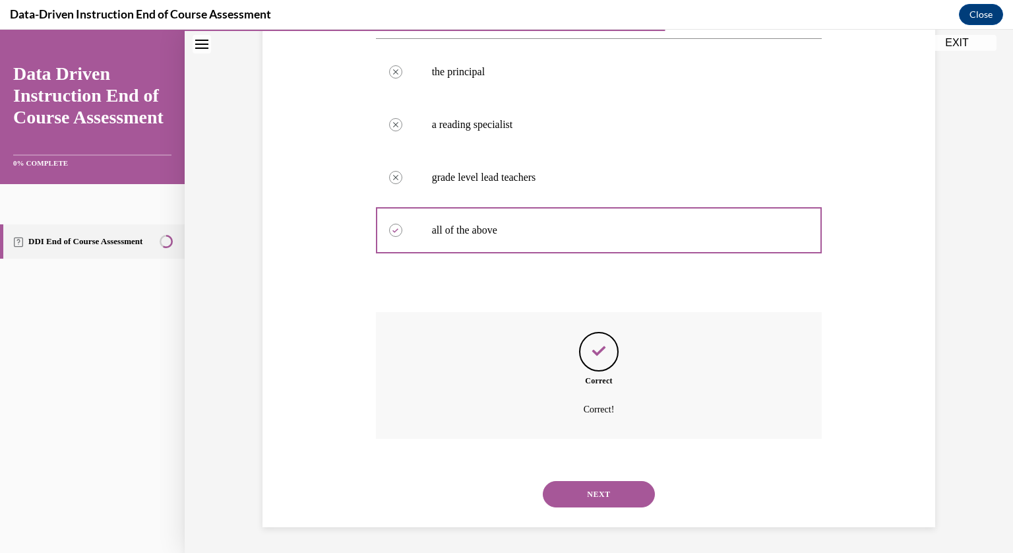
click at [612, 482] on button "NEXT" at bounding box center [599, 494] width 112 height 26
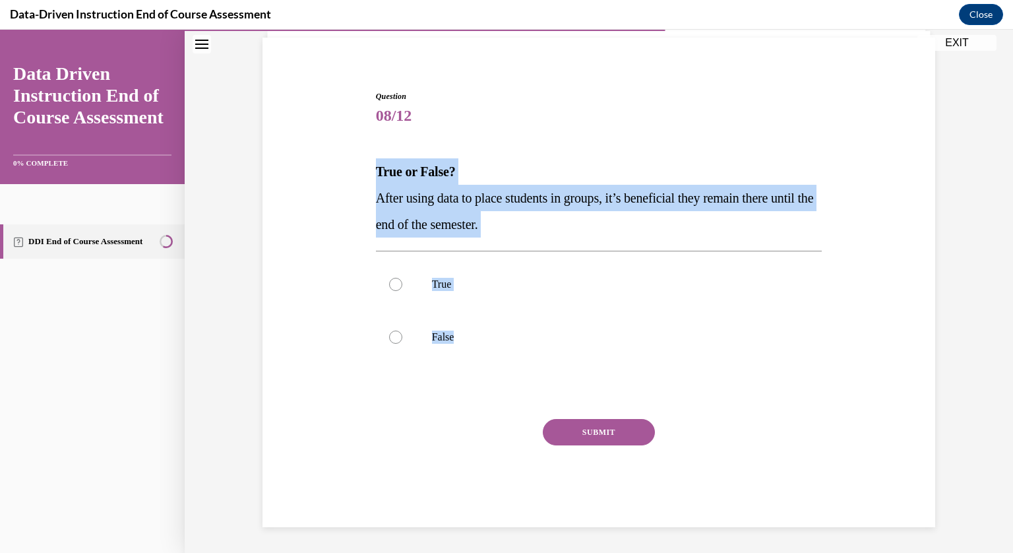
drag, startPoint x: 500, startPoint y: 335, endPoint x: 353, endPoint y: 166, distance: 223.9
click at [353, 166] on div "Question 08/12 True or False? After using data to place students in groups, it’…" at bounding box center [598, 289] width 679 height 476
copy div "True or False? After using data to place students in groups, it’s beneficial th…"
click at [445, 350] on label "False" at bounding box center [599, 337] width 446 height 53
click at [402, 344] on input "False" at bounding box center [395, 336] width 13 height 13
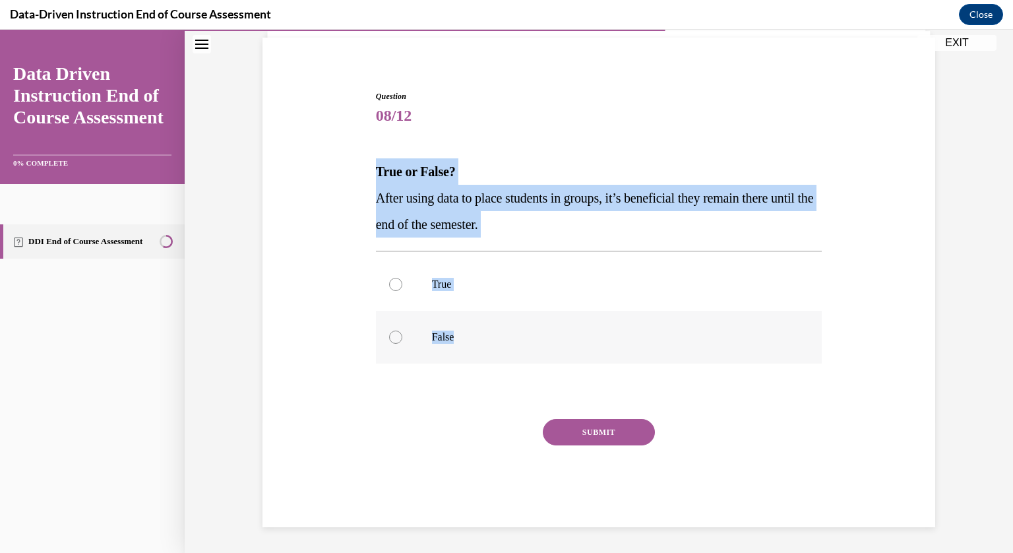
radio input "true"
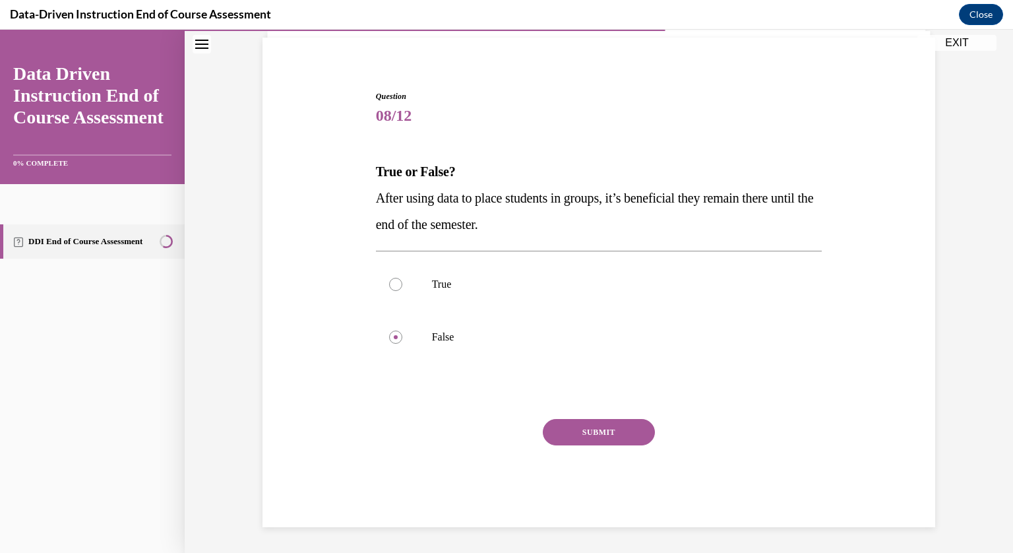
click at [569, 437] on button "SUBMIT" at bounding box center [599, 432] width 112 height 26
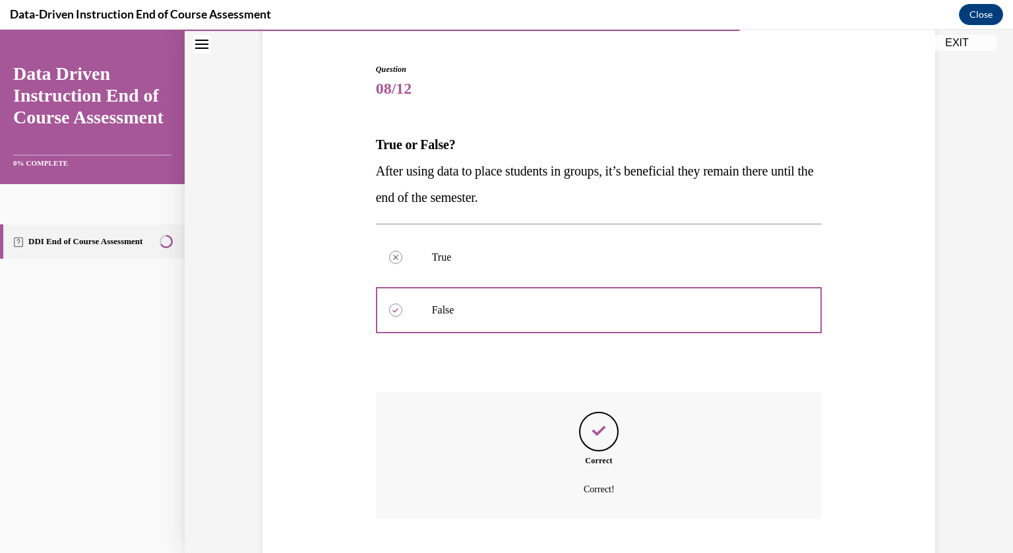
scroll to position [200, 0]
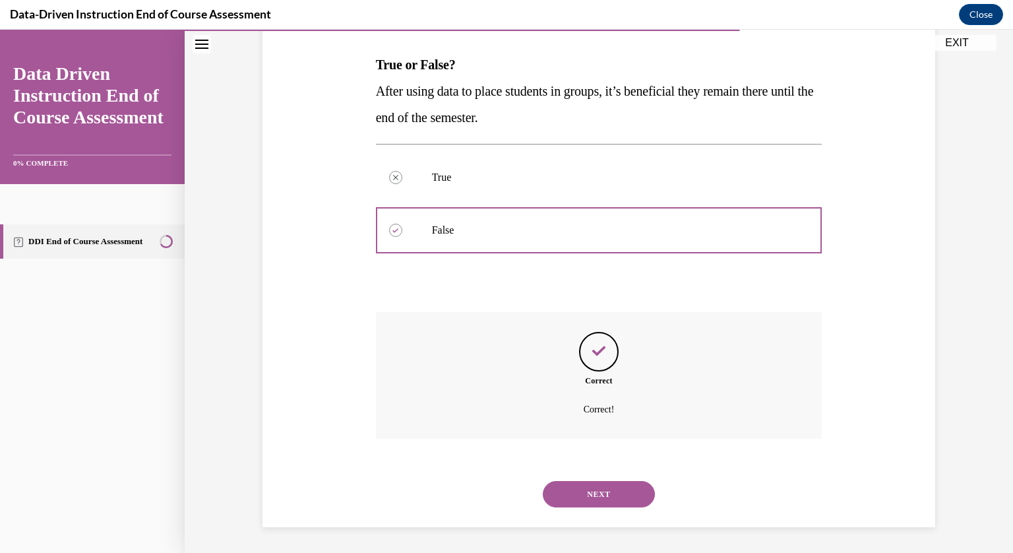
click at [614, 492] on button "NEXT" at bounding box center [599, 494] width 112 height 26
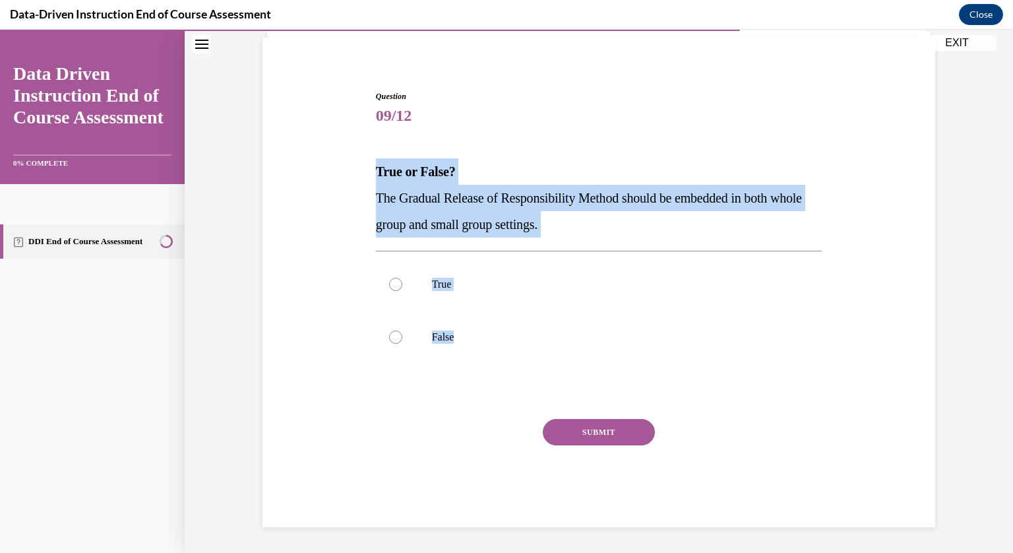
drag, startPoint x: 514, startPoint y: 330, endPoint x: 358, endPoint y: 171, distance: 222.9
click at [358, 171] on div "Question 09/12 True or False? The Gradual Release of Responsibility Method shou…" at bounding box center [598, 289] width 679 height 476
copy div "True or False? The Gradual Release of Responsibility Method should be embedded …"
click at [438, 268] on label "True" at bounding box center [599, 284] width 446 height 53
click at [402, 278] on input "True" at bounding box center [395, 284] width 13 height 13
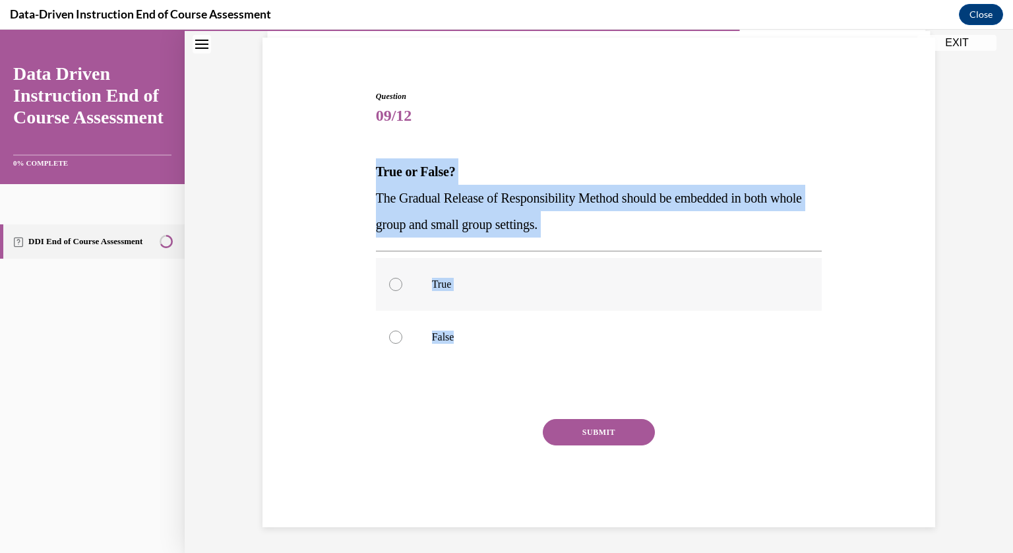
radio input "true"
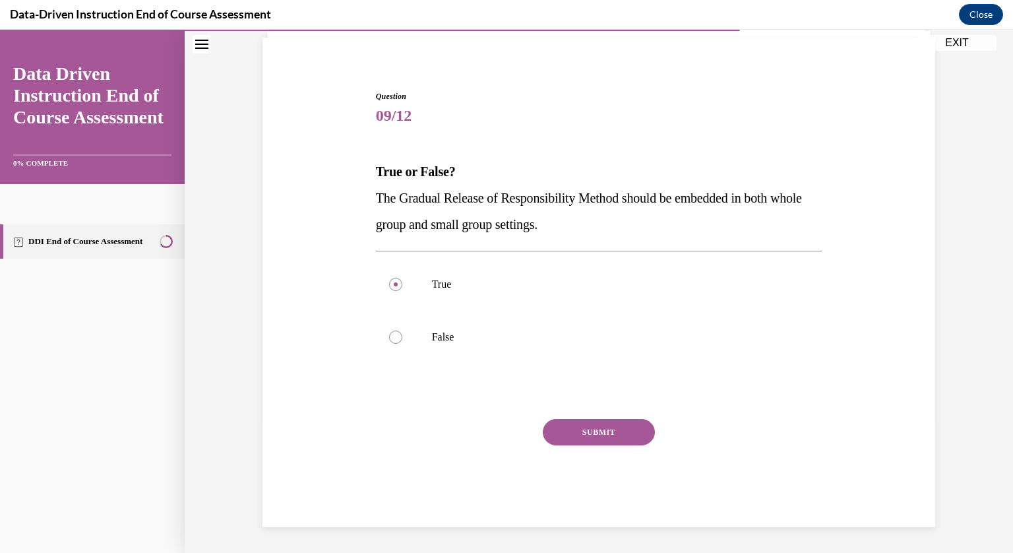
click at [599, 436] on button "SUBMIT" at bounding box center [599, 432] width 112 height 26
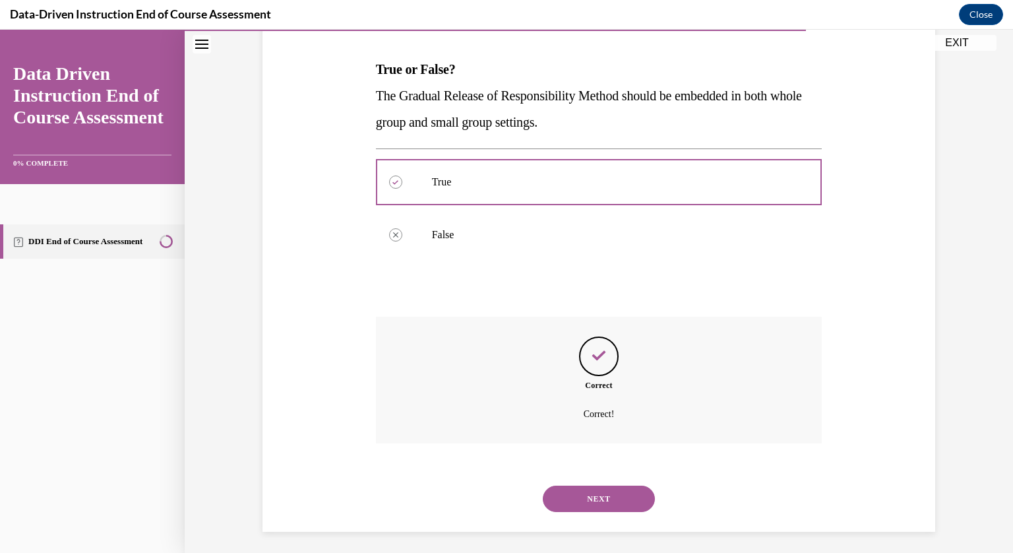
scroll to position [200, 0]
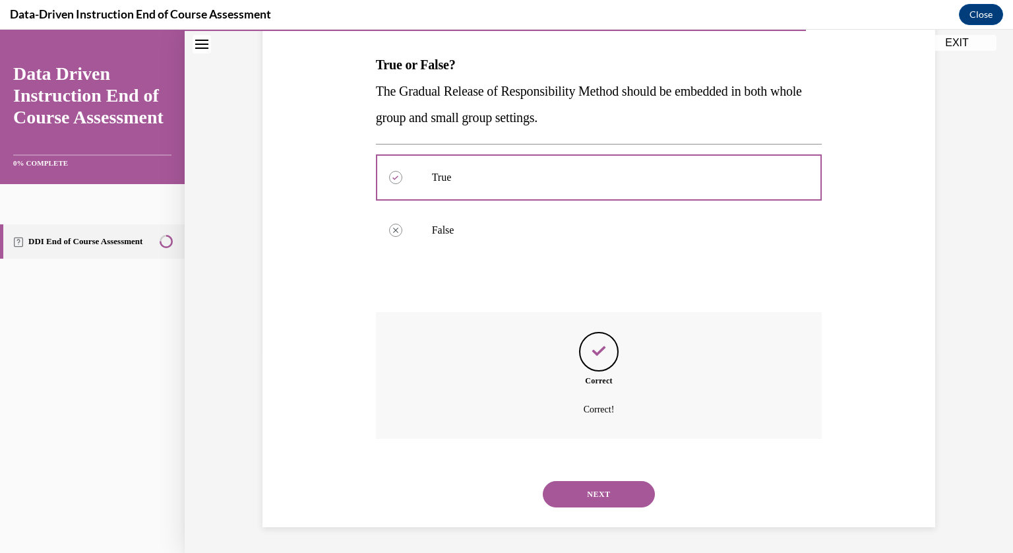
click at [599, 489] on button "NEXT" at bounding box center [599, 494] width 112 height 26
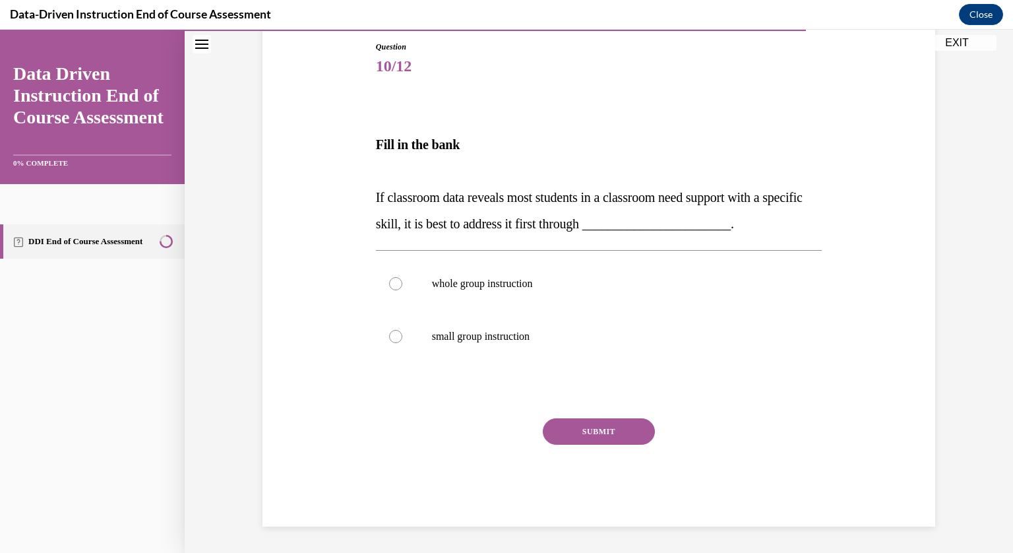
scroll to position [142, 0]
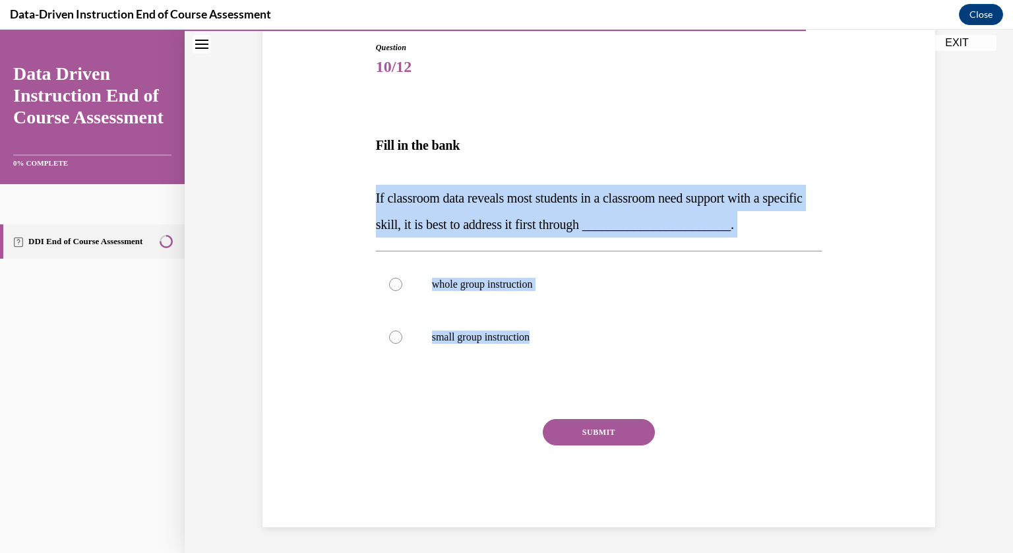
drag, startPoint x: 578, startPoint y: 339, endPoint x: 361, endPoint y: 193, distance: 260.8
click at [361, 193] on div "Question 10/12 Fill in the bank If classroom data reveals most students in a cl…" at bounding box center [598, 264] width 679 height 525
copy div "If classroom data reveals most students in a classroom need support with a spec…"
click at [463, 276] on label "whole group instruction" at bounding box center [599, 284] width 446 height 53
click at [402, 278] on input "whole group instruction" at bounding box center [395, 284] width 13 height 13
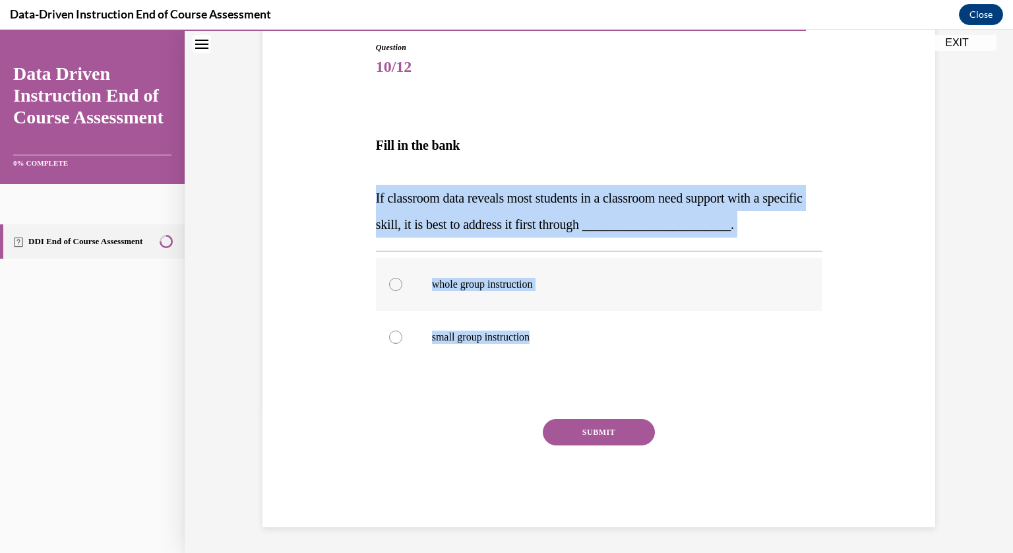
radio input "true"
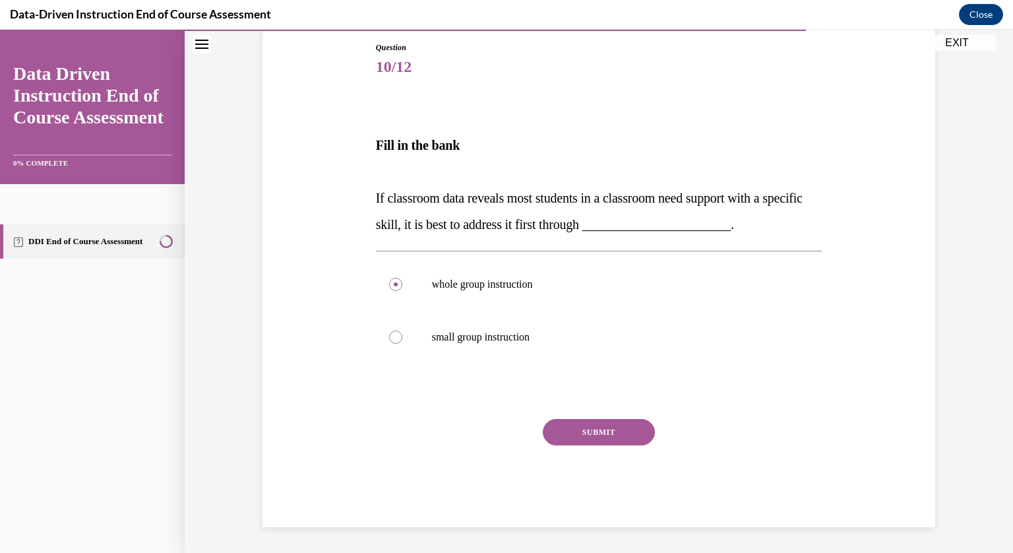
click at [591, 425] on button "SUBMIT" at bounding box center [599, 432] width 112 height 26
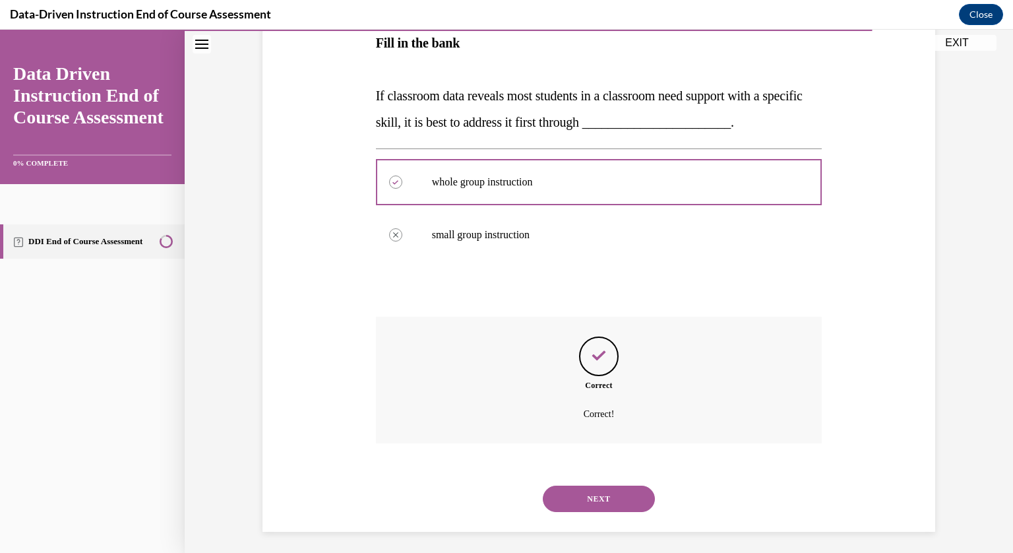
scroll to position [248, 0]
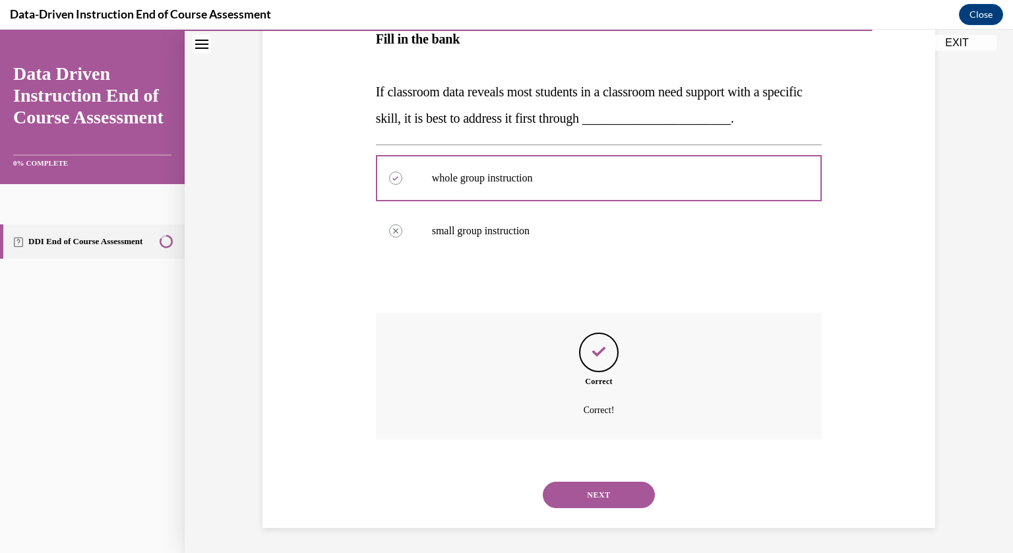
click at [605, 482] on button "NEXT" at bounding box center [599, 494] width 112 height 26
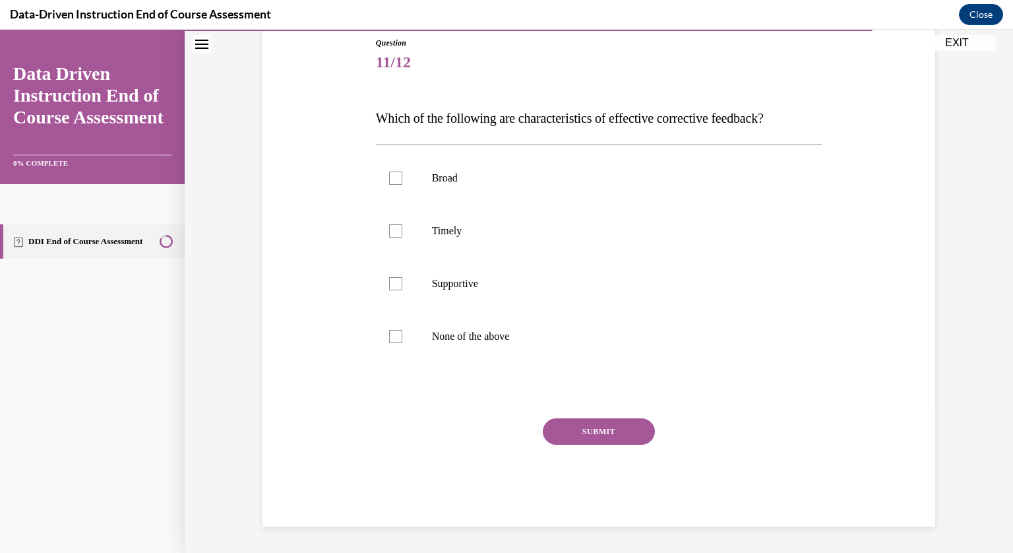
scroll to position [146, 0]
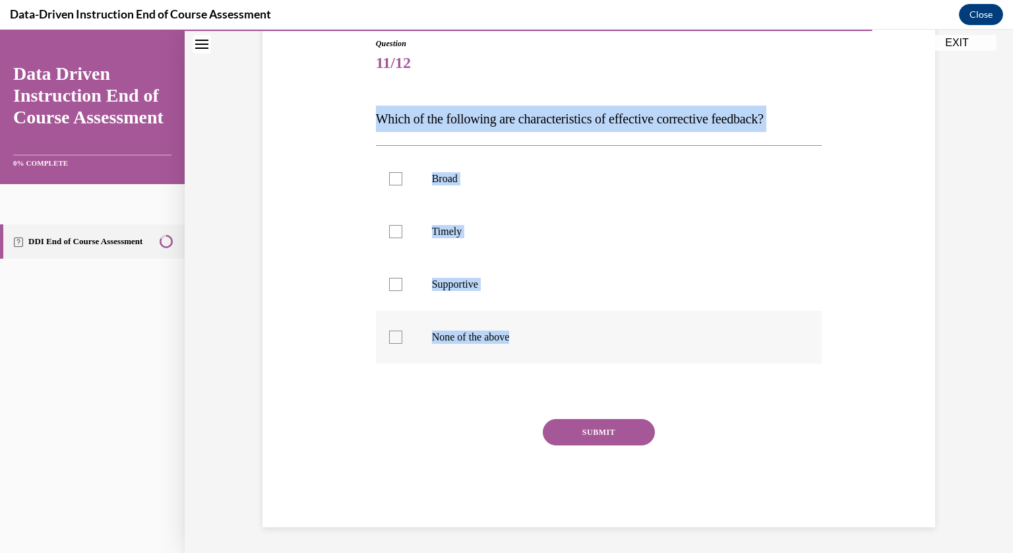
drag, startPoint x: 365, startPoint y: 112, endPoint x: 522, endPoint y: 335, distance: 273.0
click at [522, 335] on div "Question 11/12 Which of the following are characteristics of effective correcti…" at bounding box center [598, 262] width 679 height 529
copy div "Which of the following are characteristics of effective corrective feedback? Br…"
click at [406, 224] on label "Timely" at bounding box center [599, 231] width 446 height 53
click at [402, 225] on input "Timely" at bounding box center [395, 231] width 13 height 13
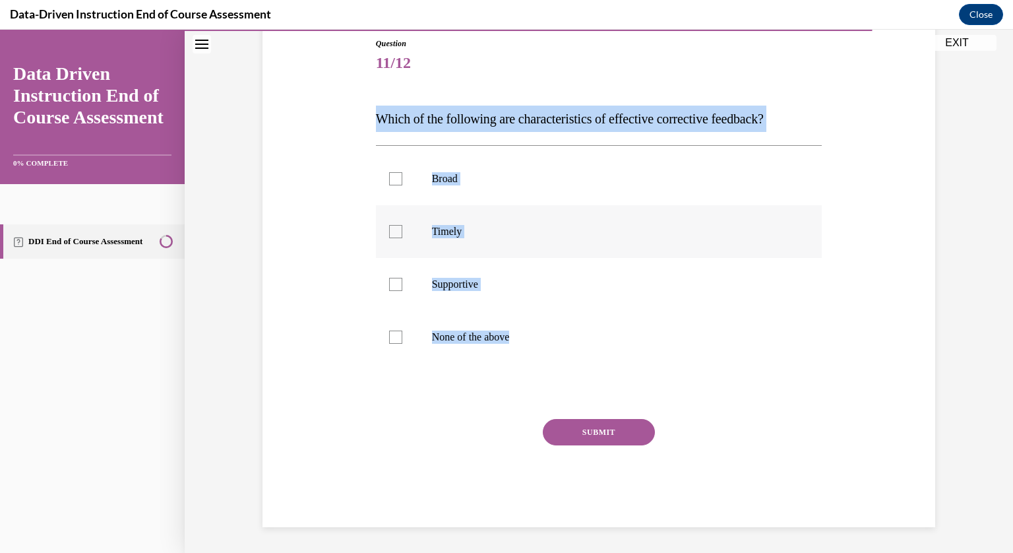
checkbox input "true"
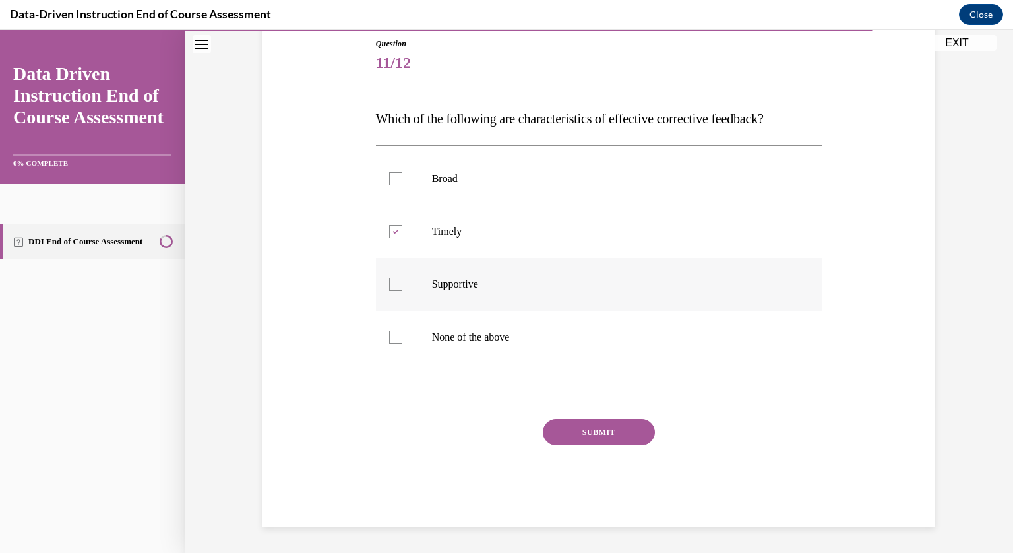
click at [456, 289] on p "Supportive" at bounding box center [610, 284] width 357 height 13
click at [402, 289] on input "Supportive" at bounding box center [395, 284] width 13 height 13
checkbox input "true"
click at [578, 423] on button "SUBMIT" at bounding box center [599, 432] width 112 height 26
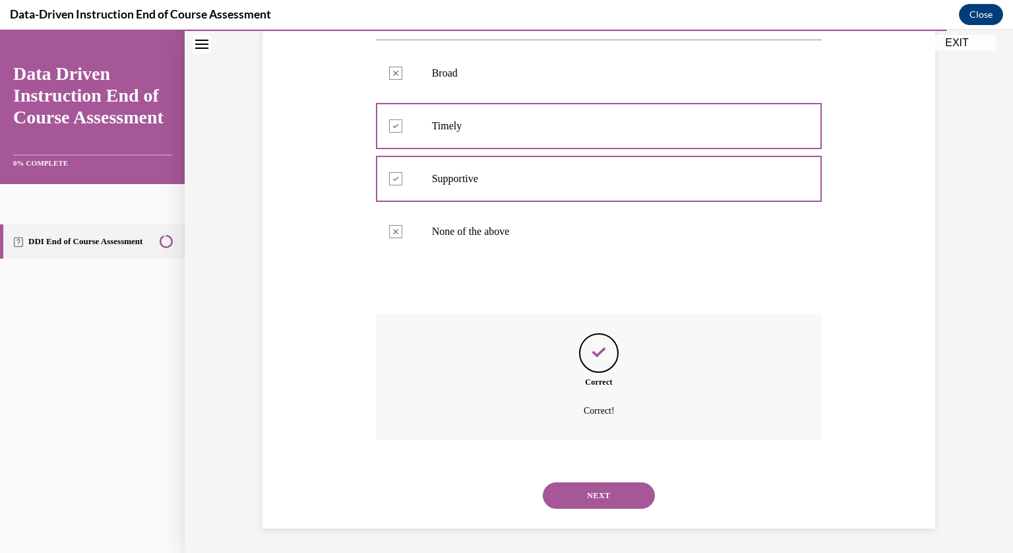
scroll to position [253, 0]
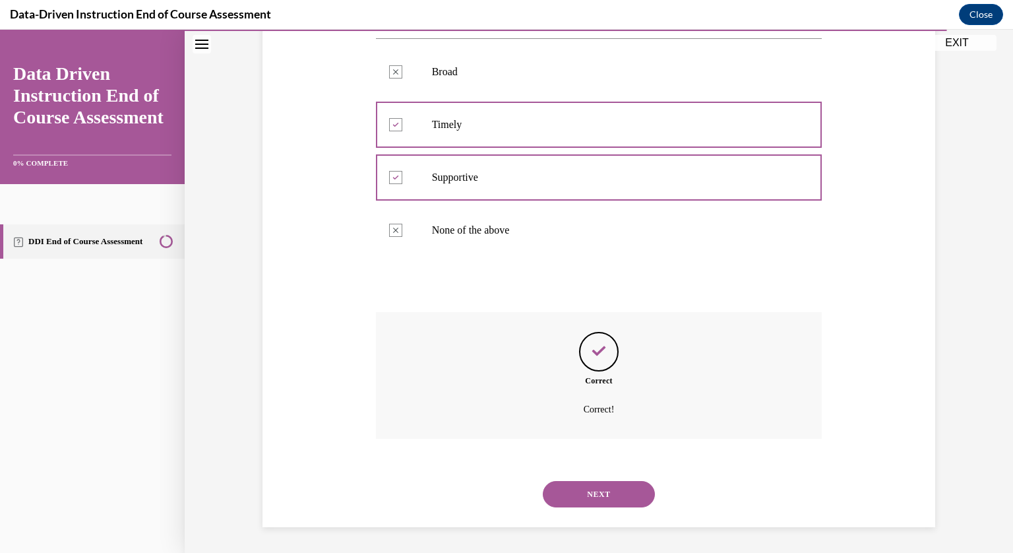
click at [604, 494] on button "NEXT" at bounding box center [599, 494] width 112 height 26
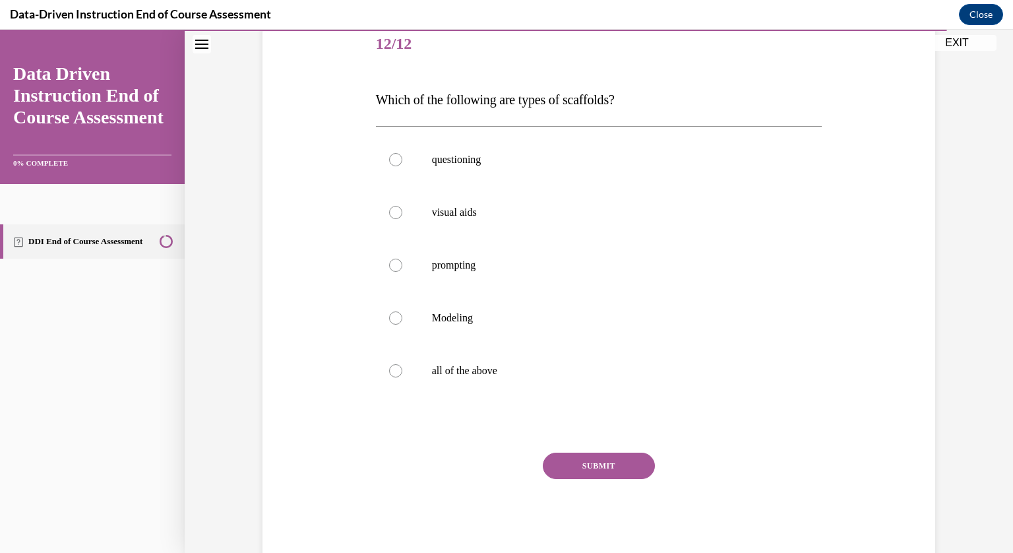
scroll to position [174, 0]
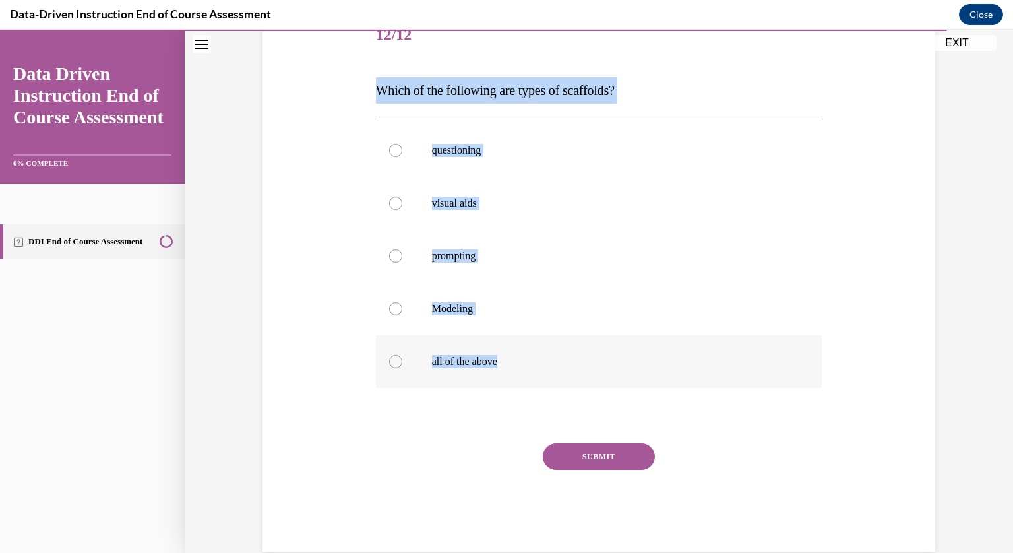
drag, startPoint x: 362, startPoint y: 90, endPoint x: 498, endPoint y: 350, distance: 294.0
click at [498, 350] on div "Question 12/12 Which of the following are types of scaffolds? questioning visua…" at bounding box center [598, 261] width 679 height 582
click at [498, 350] on label "all of the above" at bounding box center [599, 361] width 446 height 53
click at [402, 355] on input "all of the above" at bounding box center [395, 361] width 13 height 13
radio input "true"
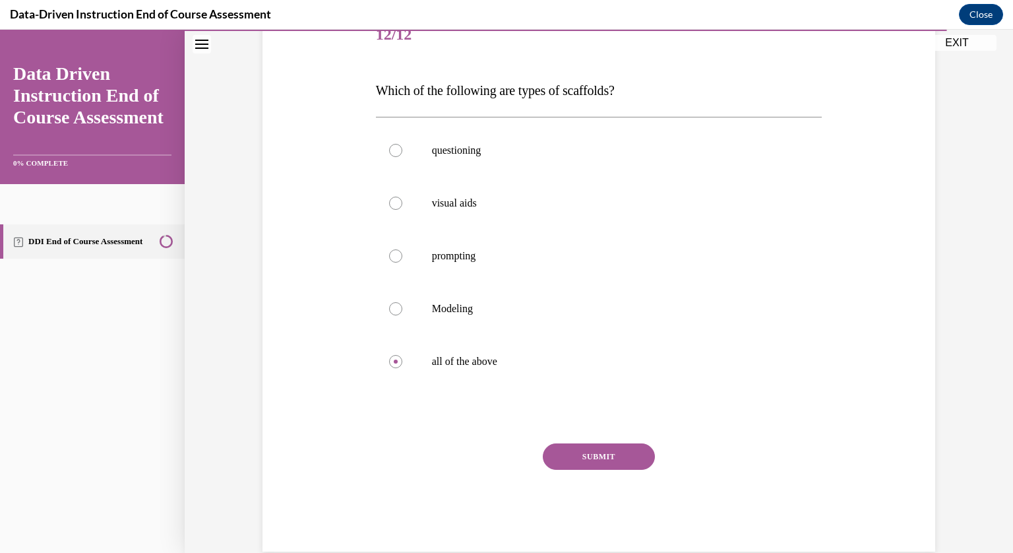
click at [601, 450] on button "SUBMIT" at bounding box center [599, 456] width 112 height 26
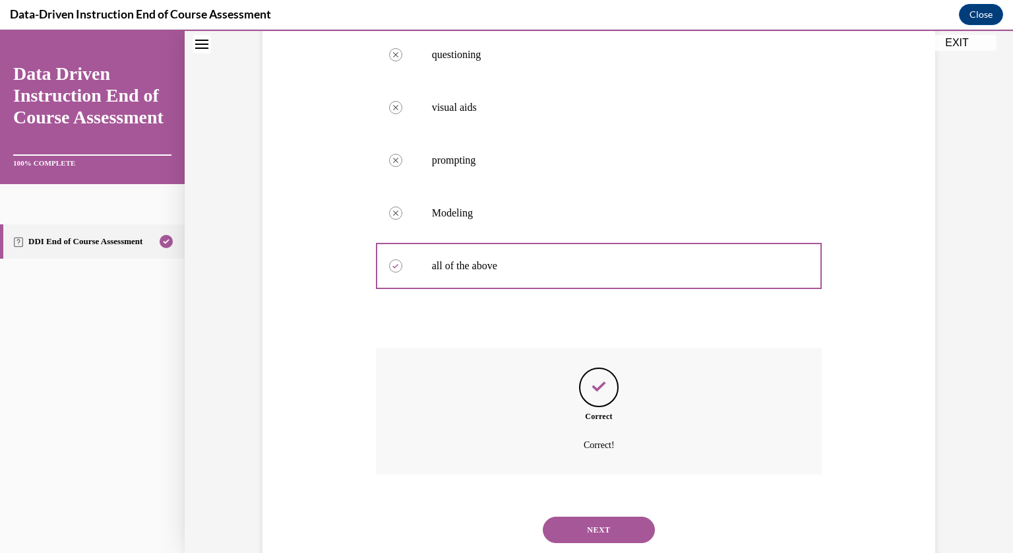
scroll to position [305, 0]
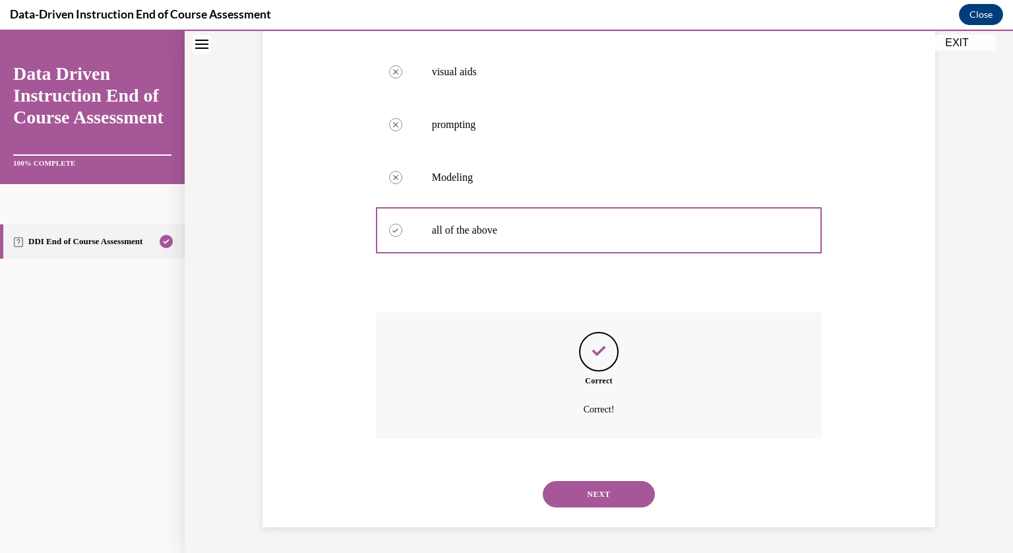
drag, startPoint x: 595, startPoint y: 471, endPoint x: 594, endPoint y: 479, distance: 8.0
click at [594, 479] on div "NEXT" at bounding box center [599, 493] width 446 height 53
drag, startPoint x: 594, startPoint y: 479, endPoint x: 582, endPoint y: 496, distance: 20.9
click at [582, 496] on div "NEXT" at bounding box center [599, 493] width 446 height 53
click at [582, 496] on button "NEXT" at bounding box center [599, 494] width 112 height 26
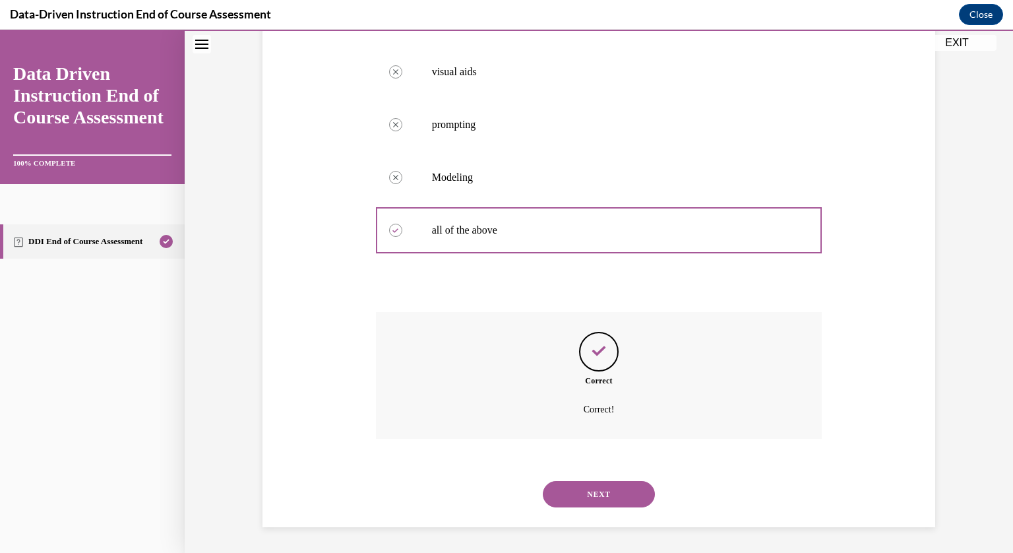
scroll to position [152, 0]
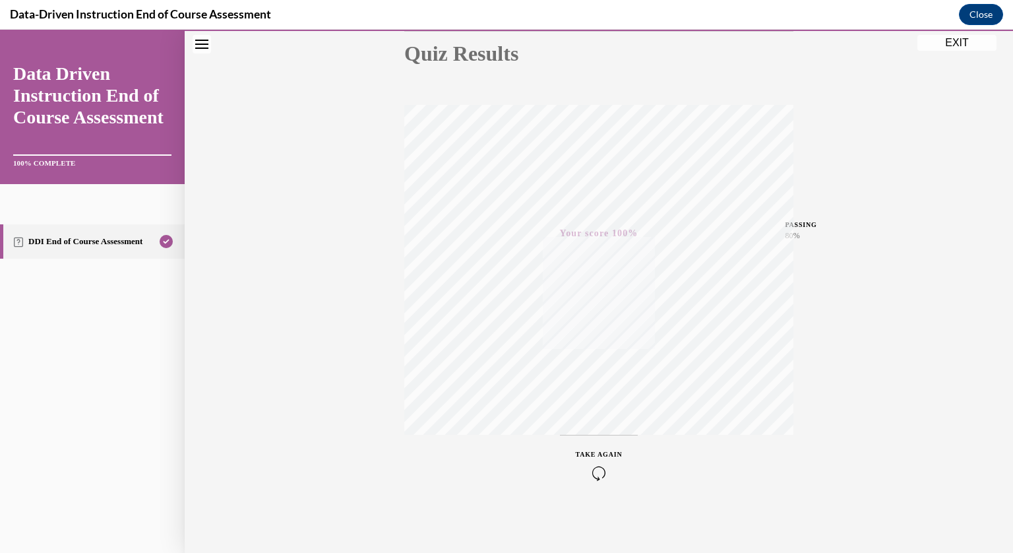
click at [962, 42] on button "EXIT" at bounding box center [956, 43] width 79 height 16
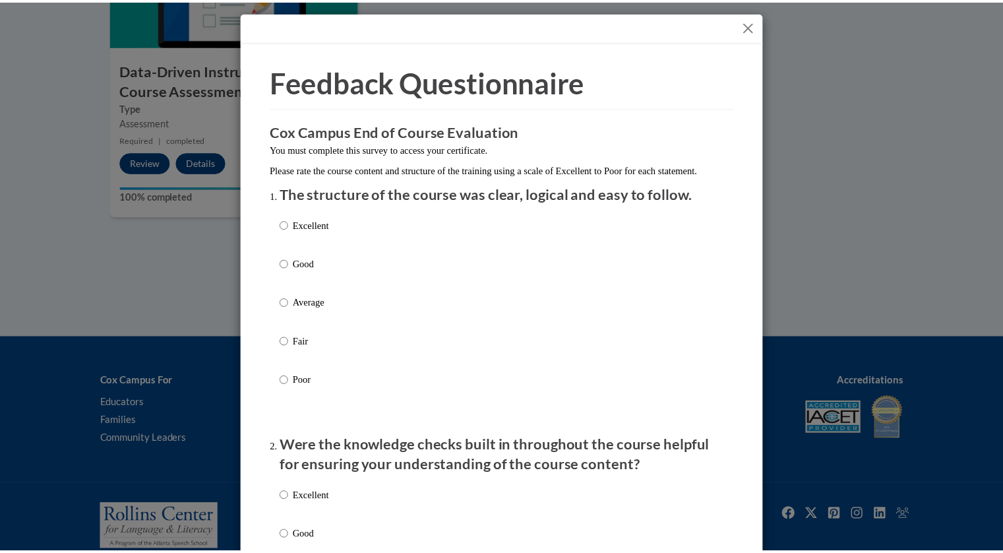
scroll to position [0, 0]
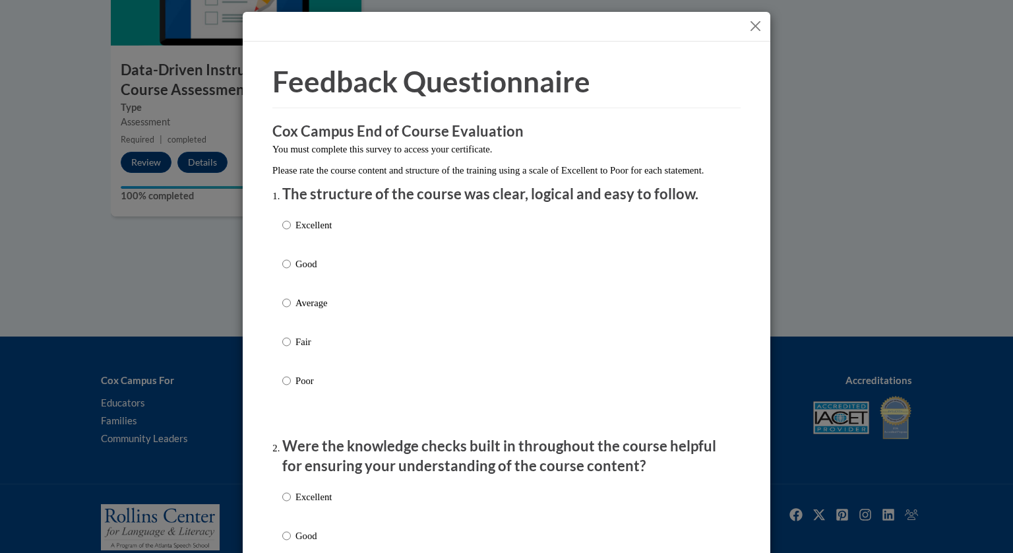
click at [747, 29] on button "Close" at bounding box center [755, 26] width 16 height 16
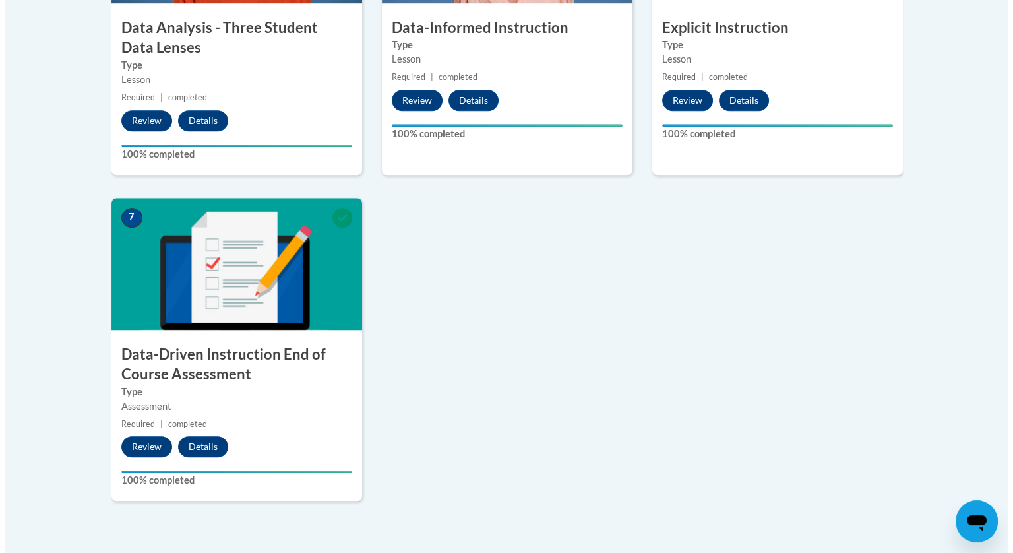
scroll to position [1011, 0]
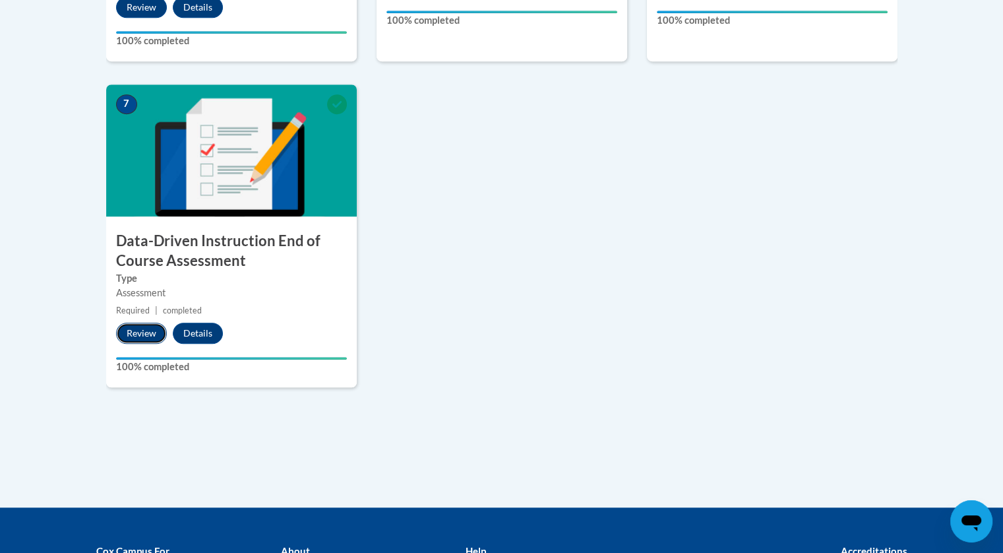
click at [150, 326] on button "Review" at bounding box center [141, 332] width 51 height 21
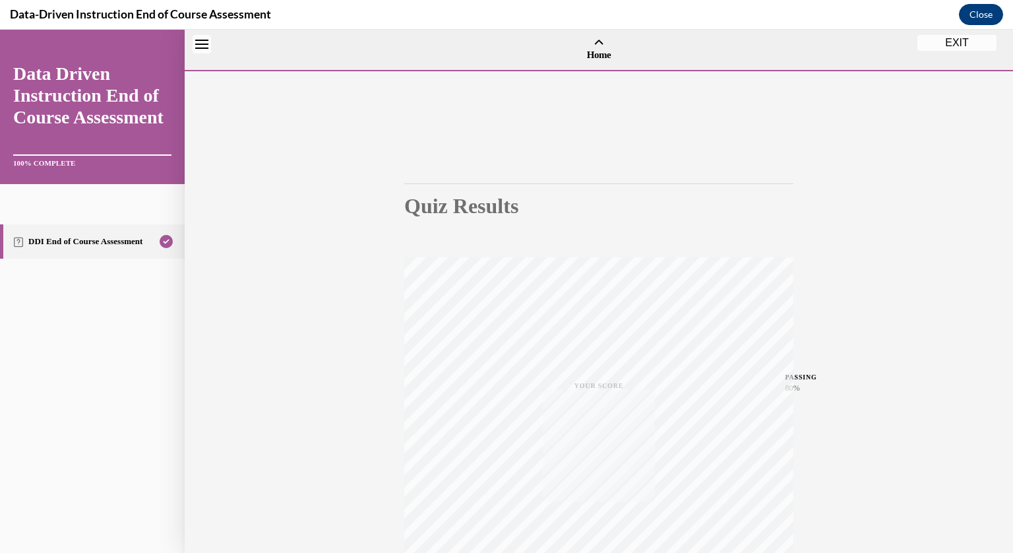
scroll to position [41, 0]
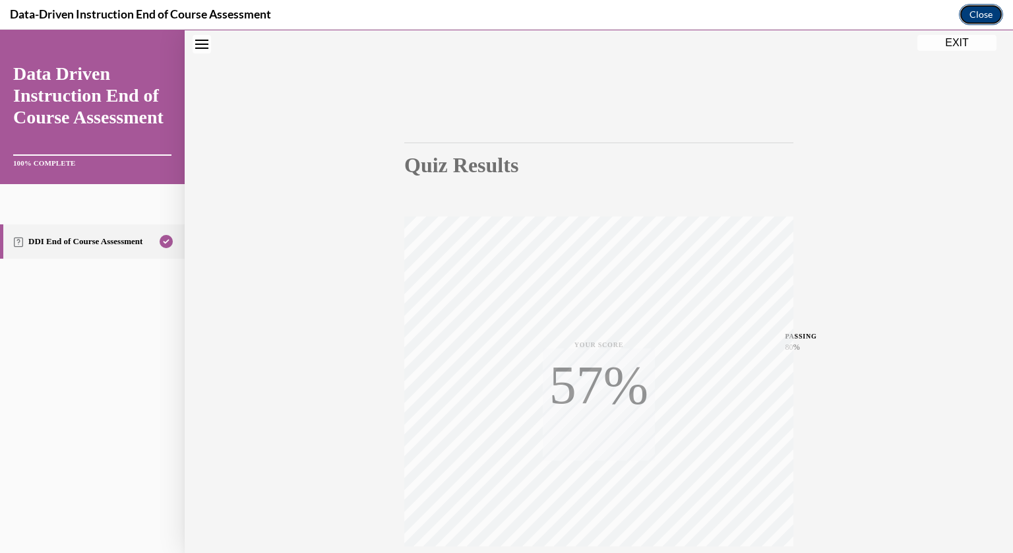
click at [975, 16] on button "Close" at bounding box center [981, 14] width 44 height 21
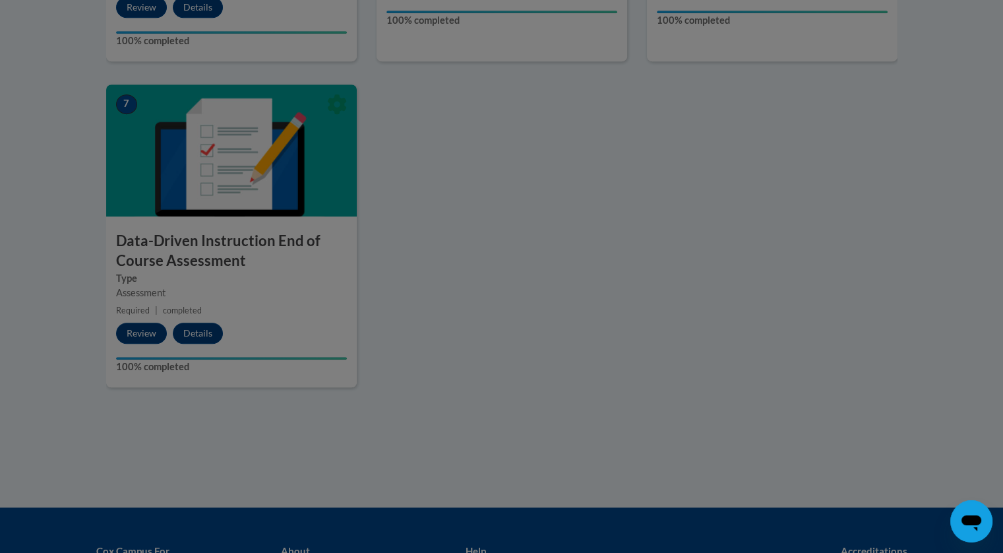
click at [209, 332] on div at bounding box center [501, 276] width 1003 height 553
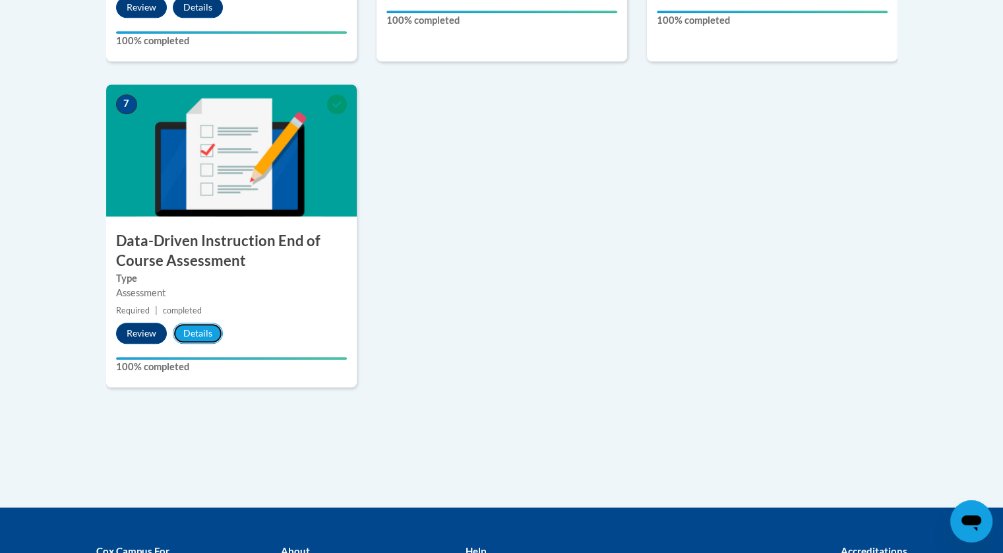
click at [209, 332] on button "Details" at bounding box center [198, 332] width 50 height 21
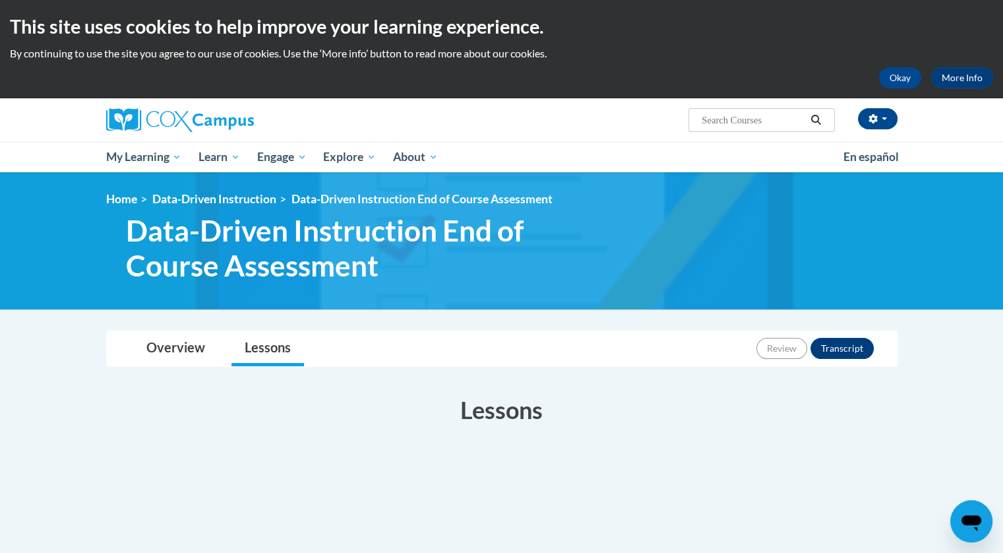
scroll to position [206, 0]
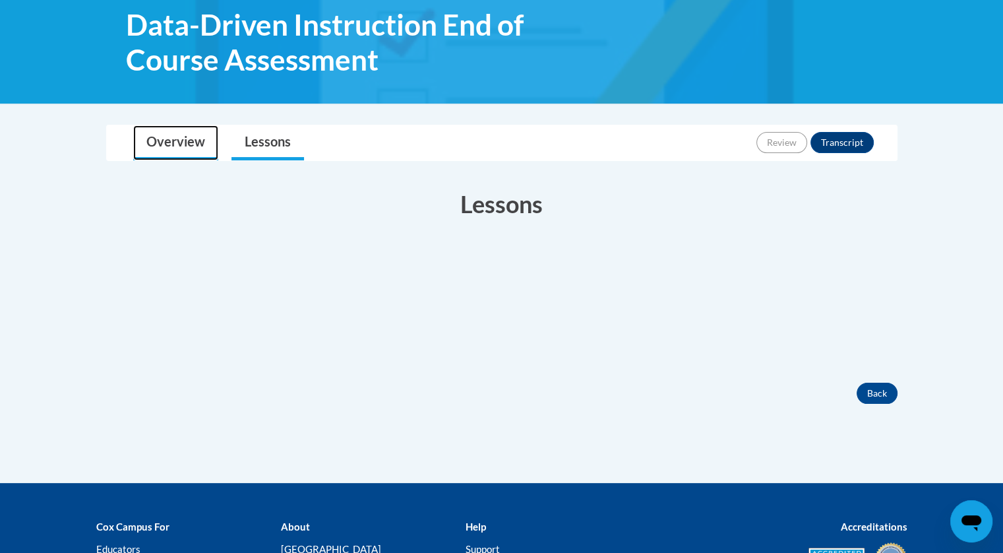
click at [156, 138] on link "Overview" at bounding box center [175, 142] width 85 height 35
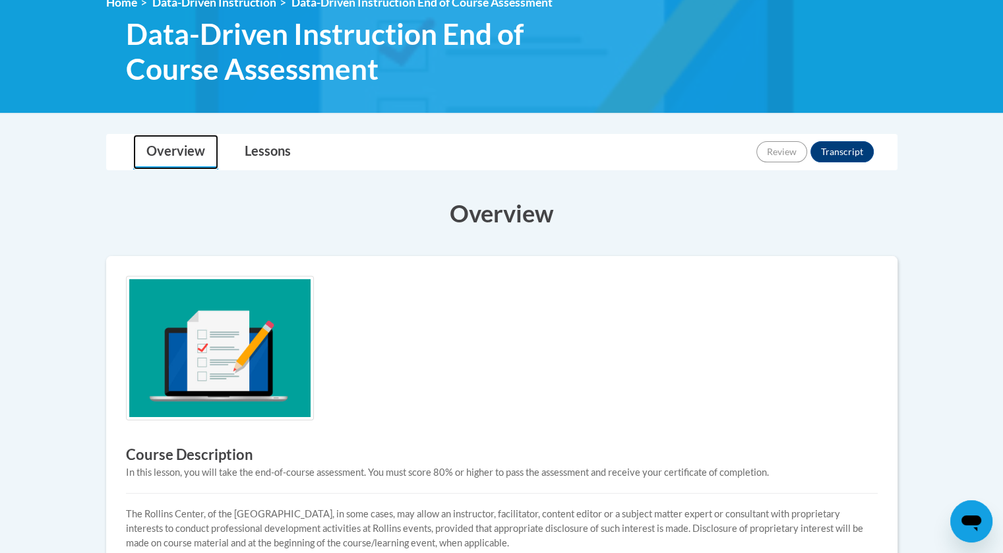
scroll to position [177, 0]
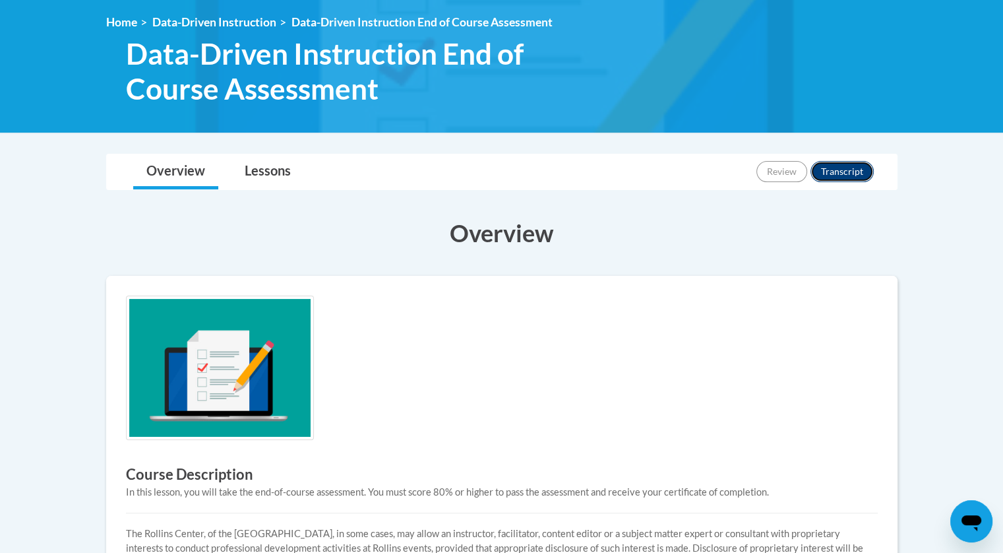
click at [835, 168] on button "Transcript" at bounding box center [841, 171] width 63 height 21
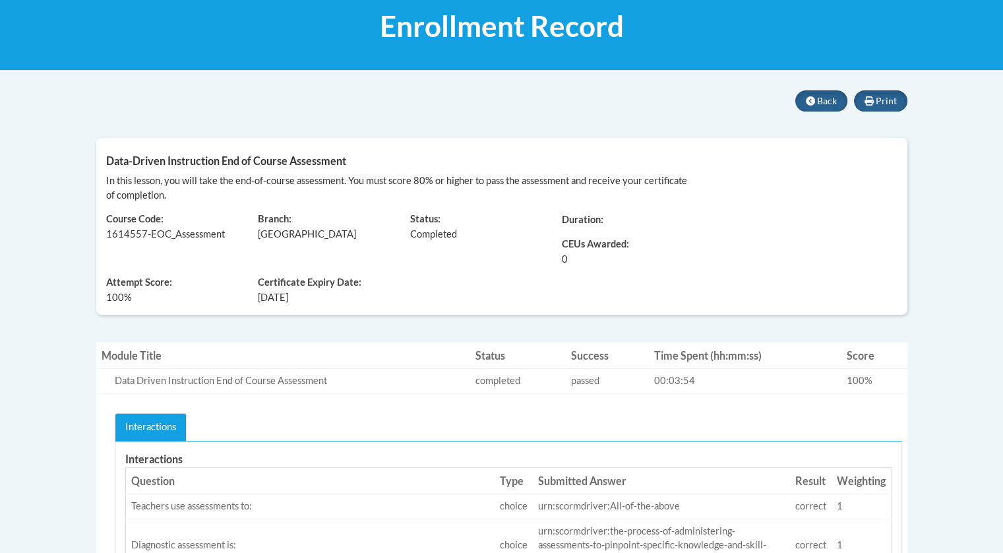
scroll to position [193, 0]
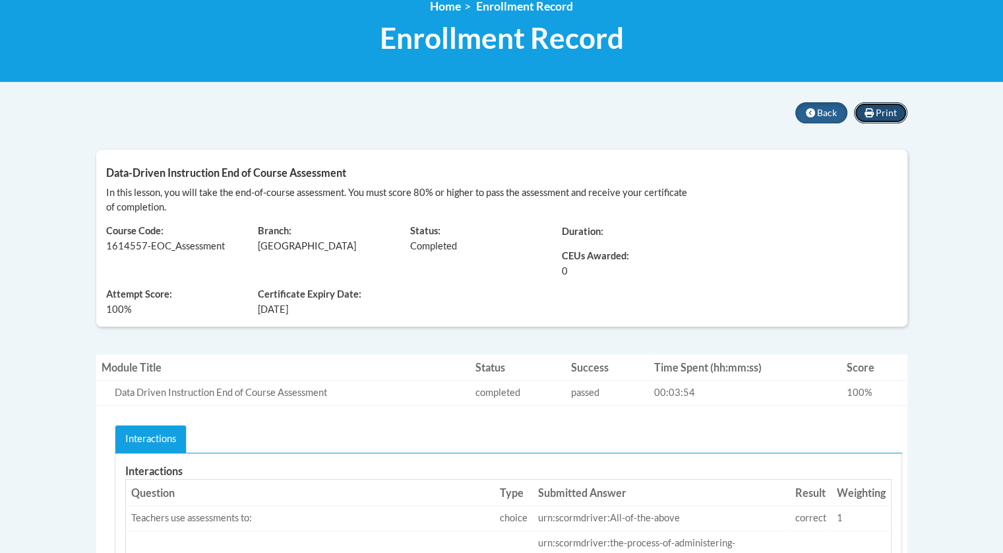
click at [880, 113] on span "Print" at bounding box center [886, 112] width 21 height 11
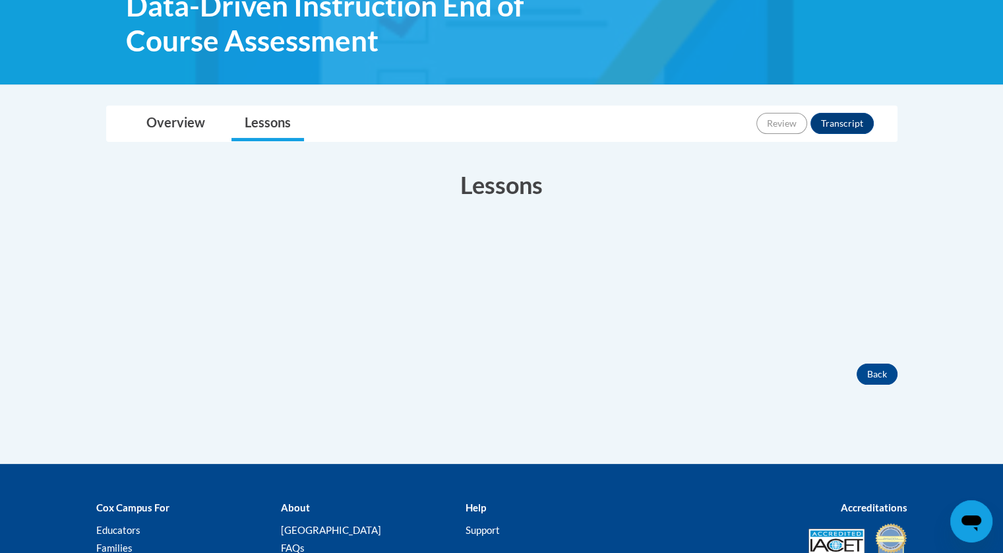
scroll to position [179, 0]
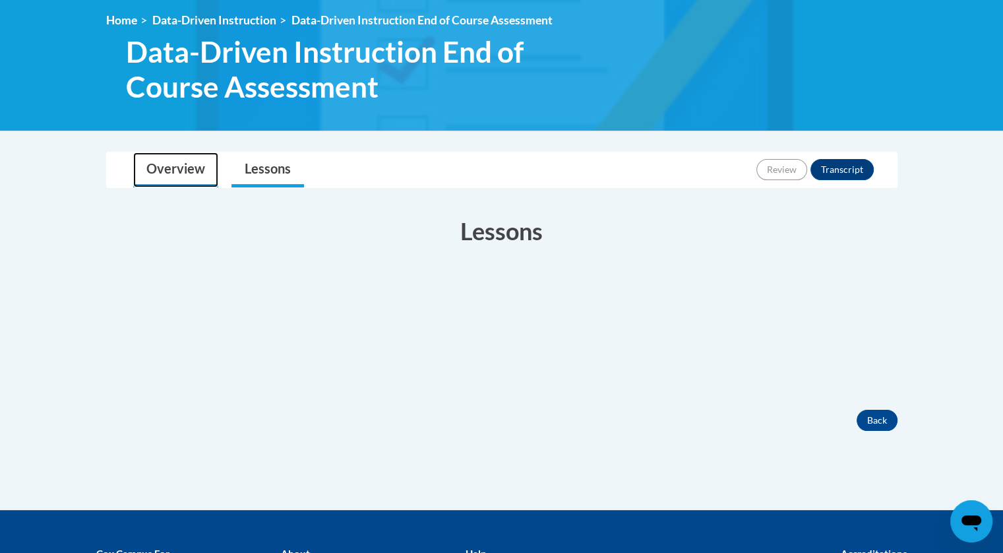
click at [158, 177] on link "Overview" at bounding box center [175, 169] width 85 height 35
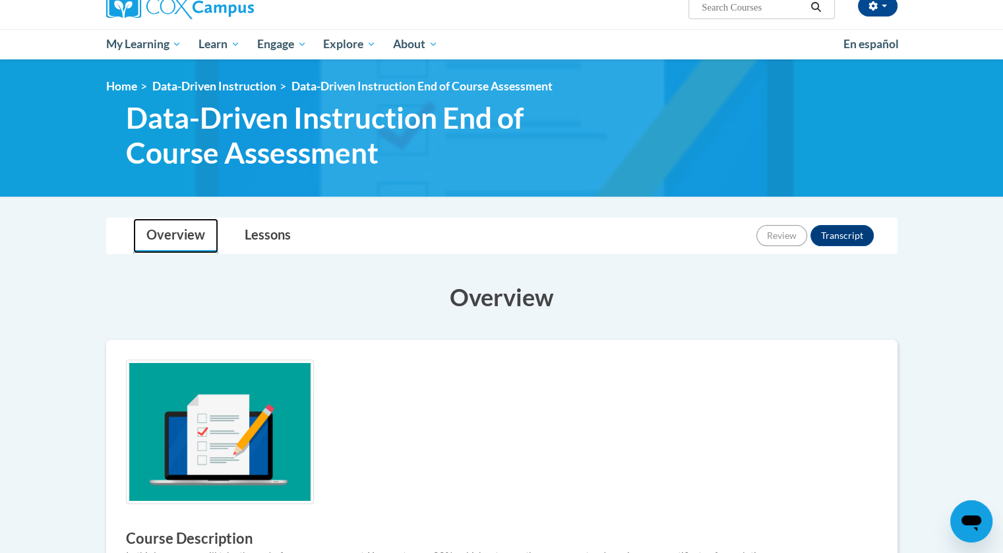
scroll to position [65, 0]
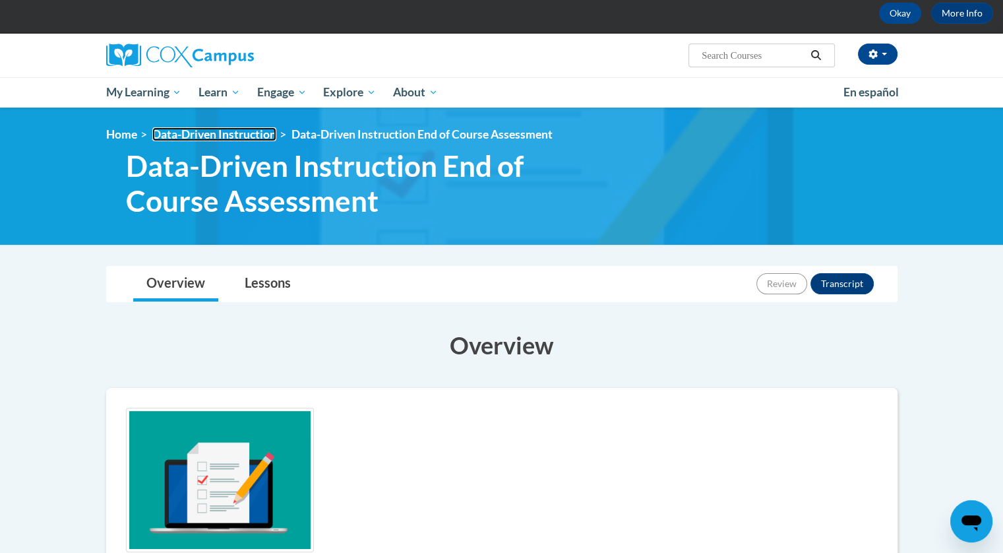
click at [252, 132] on link "Data-Driven Instruction" at bounding box center [214, 134] width 124 height 14
